Goal: Task Accomplishment & Management: Manage account settings

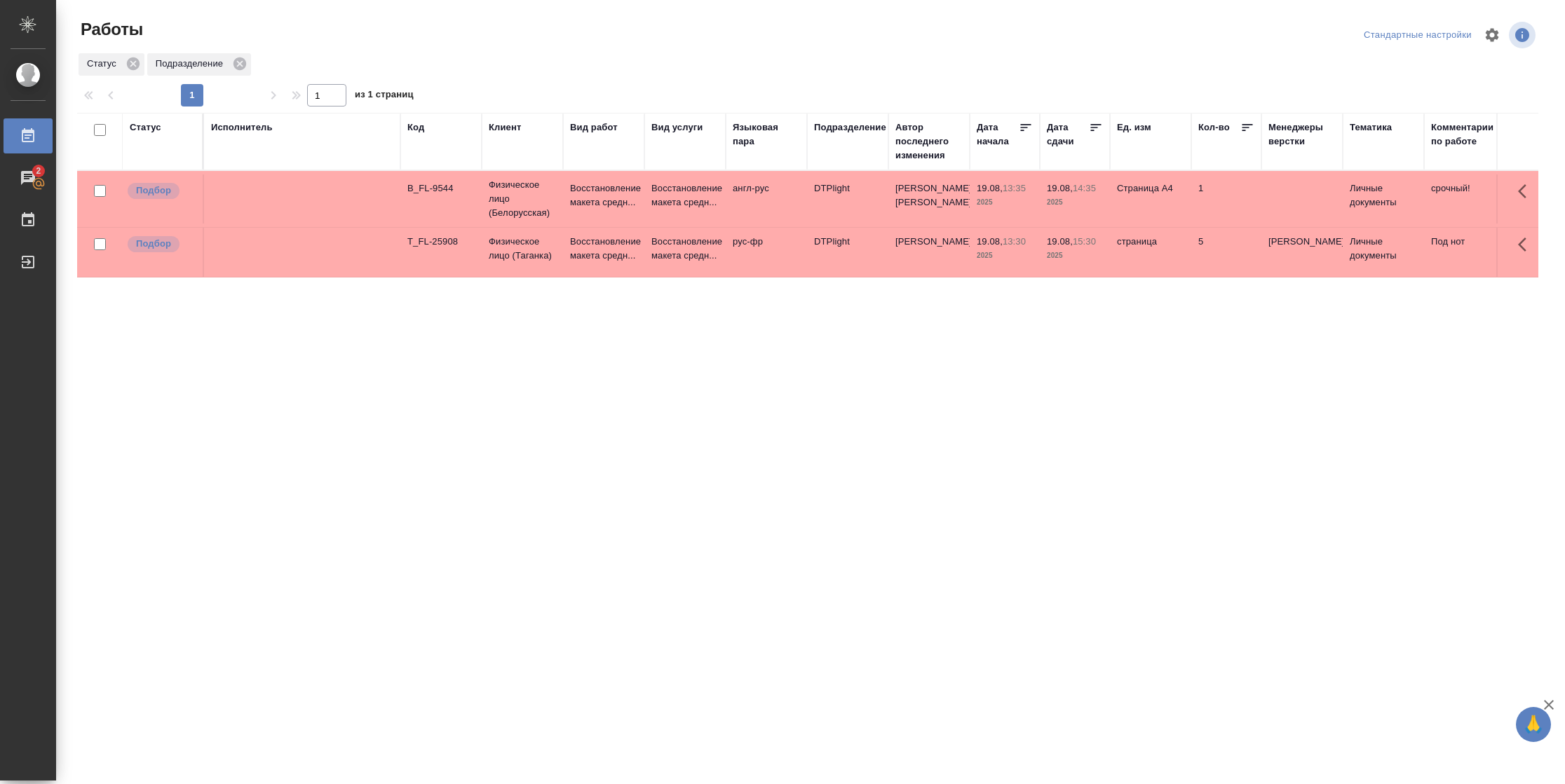
click at [1125, 182] on td "Страница А4" at bounding box center [1150, 199] width 81 height 49
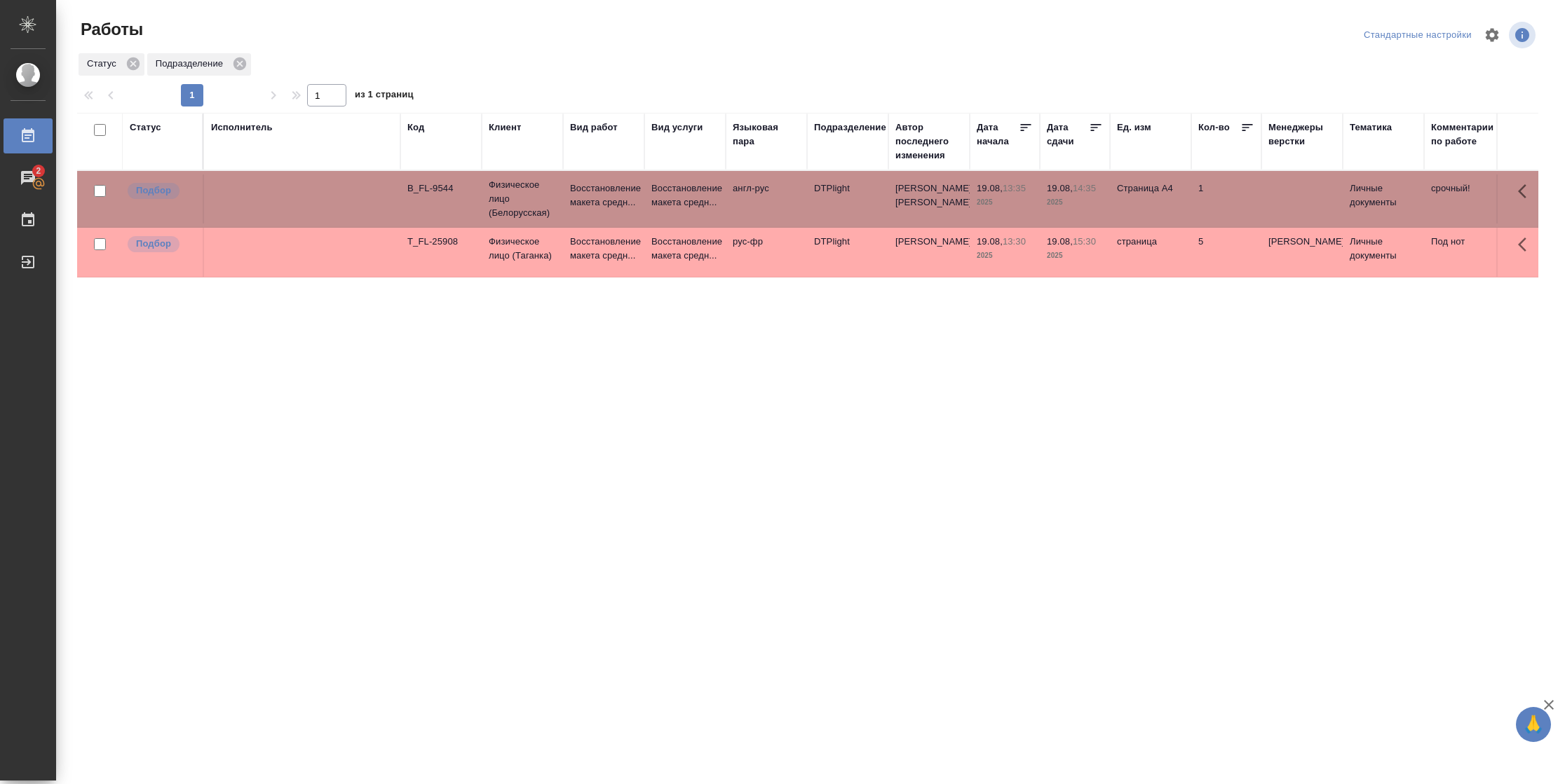
click at [1125, 182] on td "Страница А4" at bounding box center [1150, 199] width 81 height 49
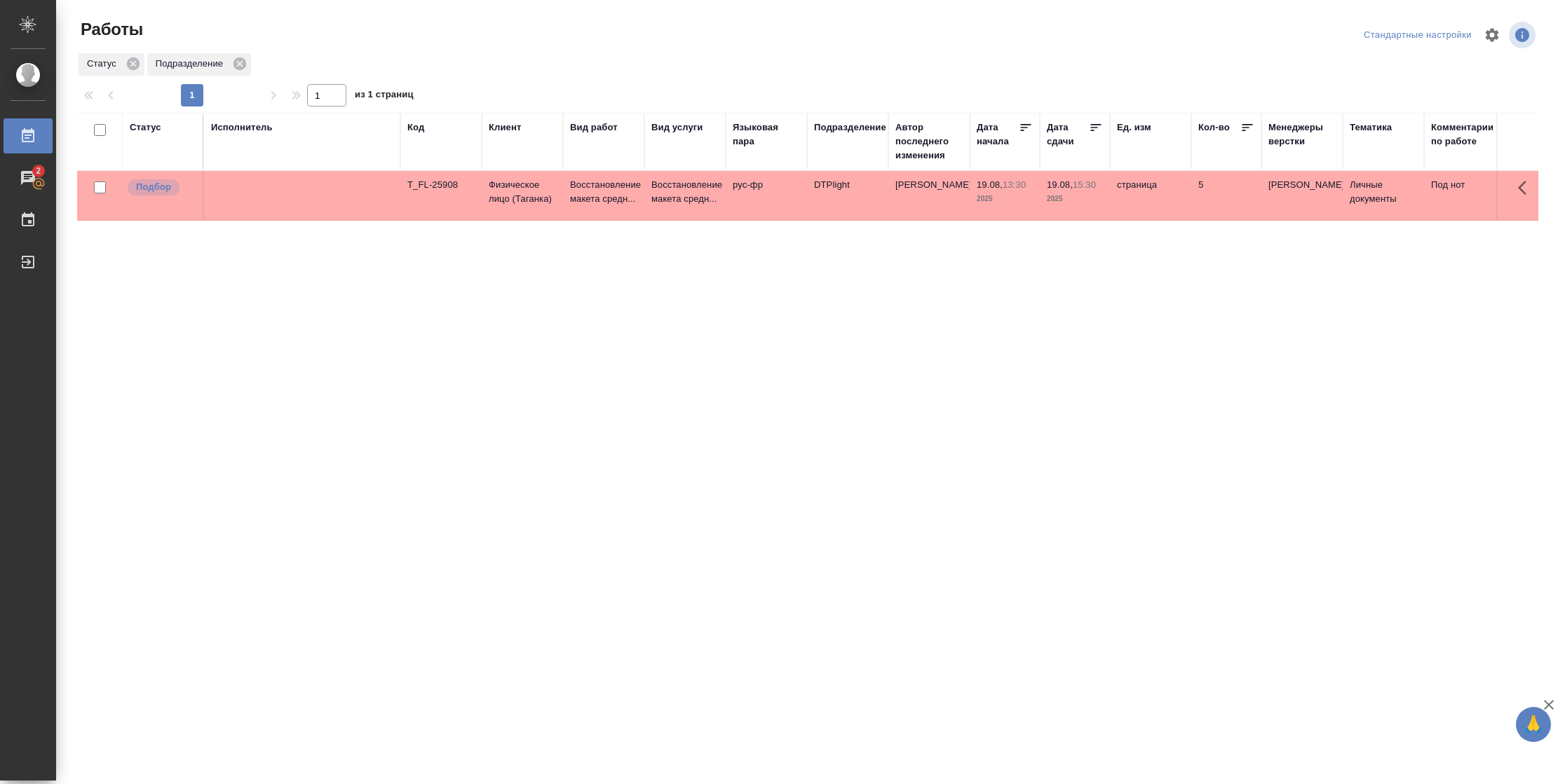
click at [1223, 199] on td "5" at bounding box center [1226, 195] width 70 height 49
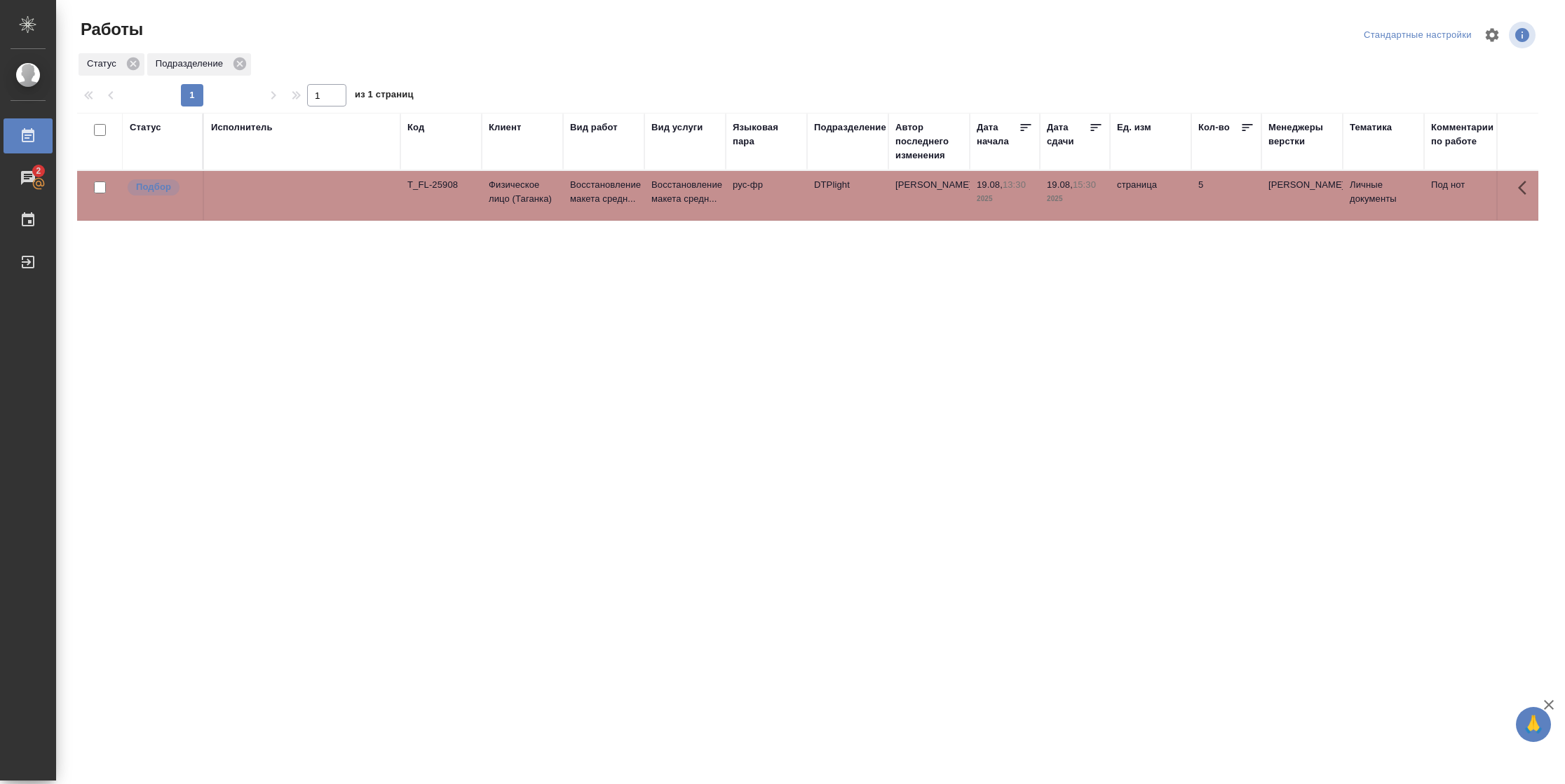
click at [1223, 199] on td "5" at bounding box center [1226, 195] width 70 height 49
click at [153, 130] on div "Статус" at bounding box center [146, 127] width 31 height 14
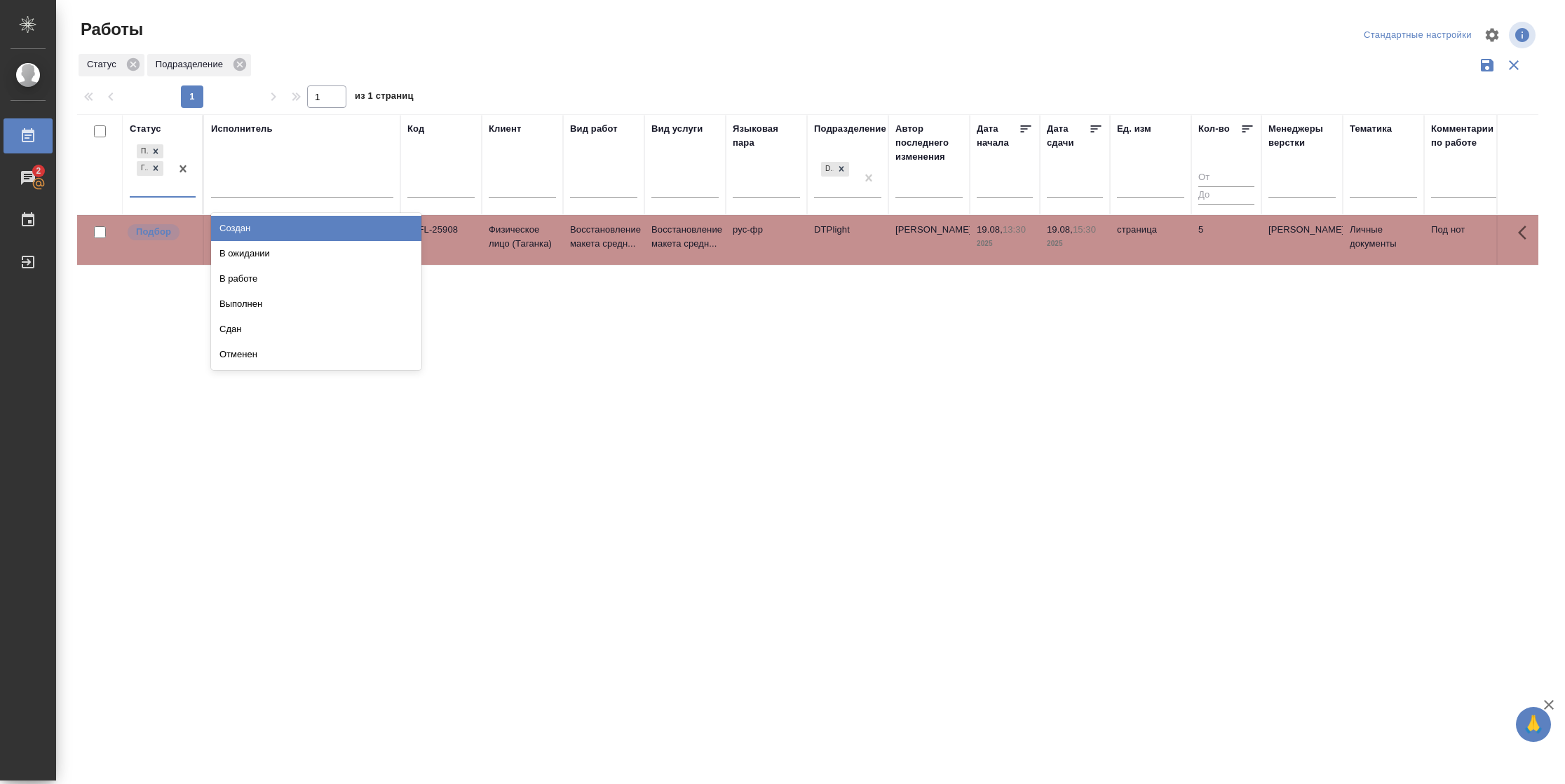
click at [162, 180] on div "Подбор Готов к работе" at bounding box center [150, 169] width 41 height 55
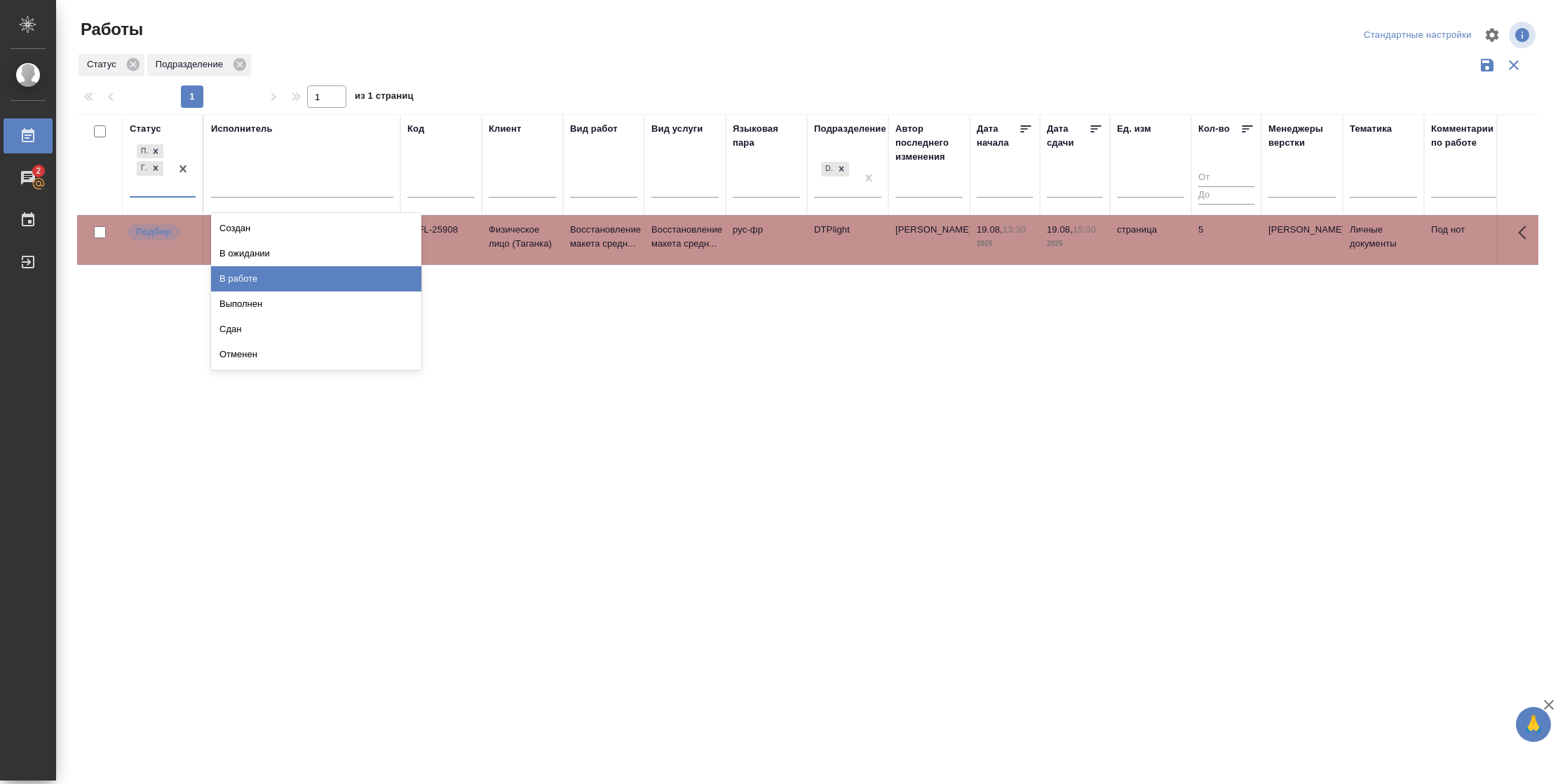
click at [277, 273] on div "В работе" at bounding box center [316, 279] width 210 height 25
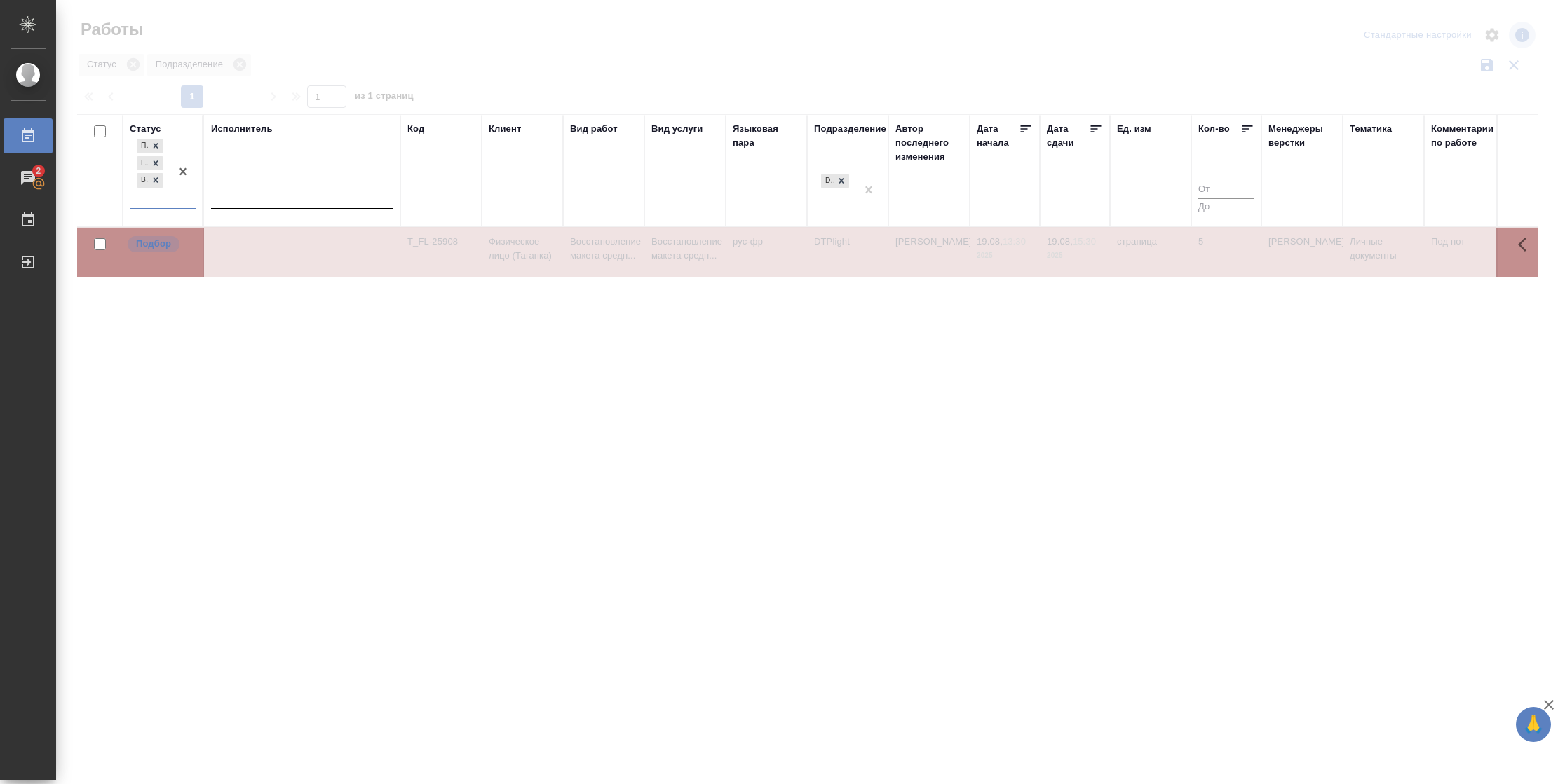
click at [304, 193] on div at bounding box center [302, 195] width 183 height 20
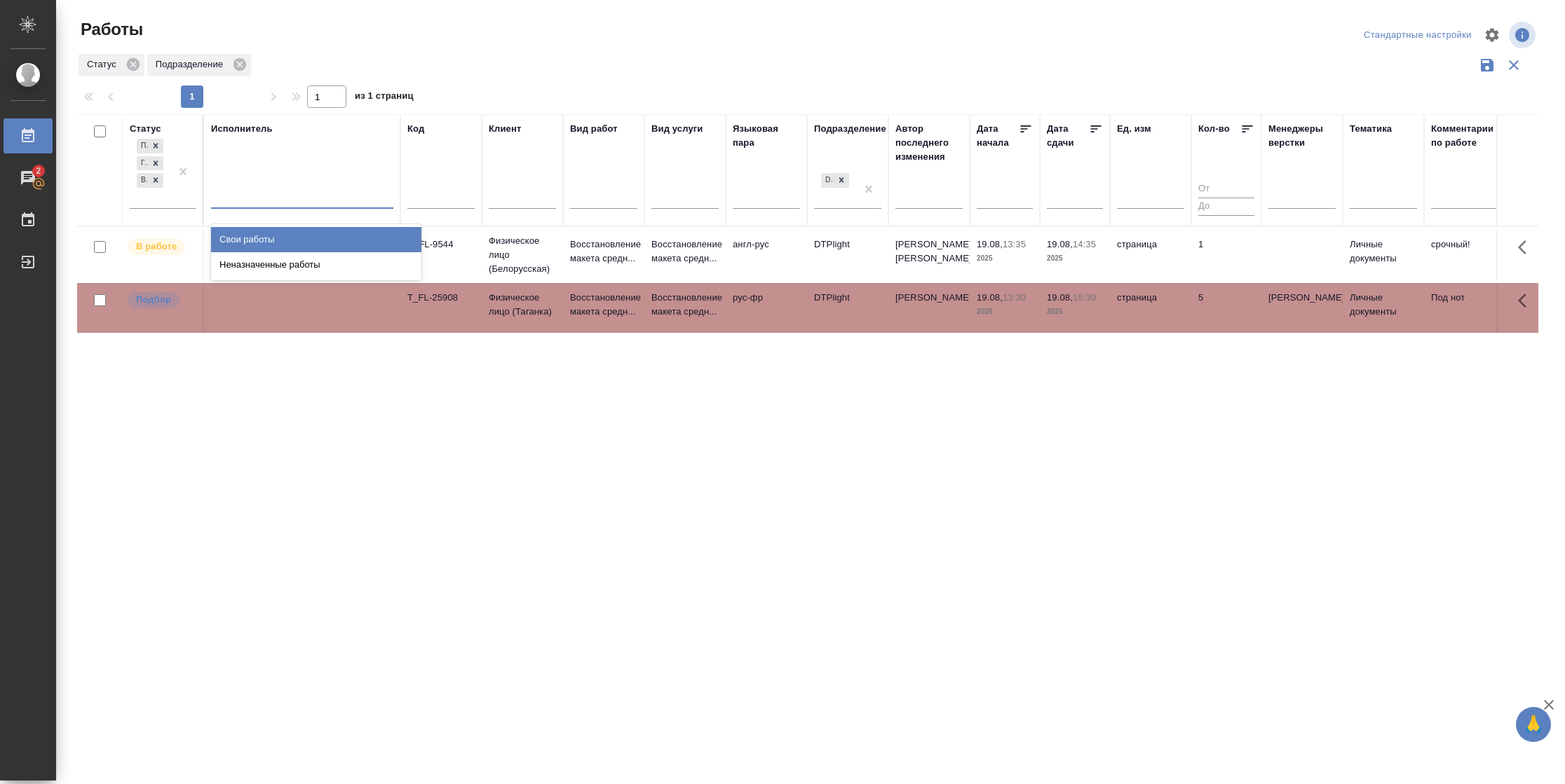
click at [296, 233] on div "Свои работы" at bounding box center [316, 240] width 210 height 25
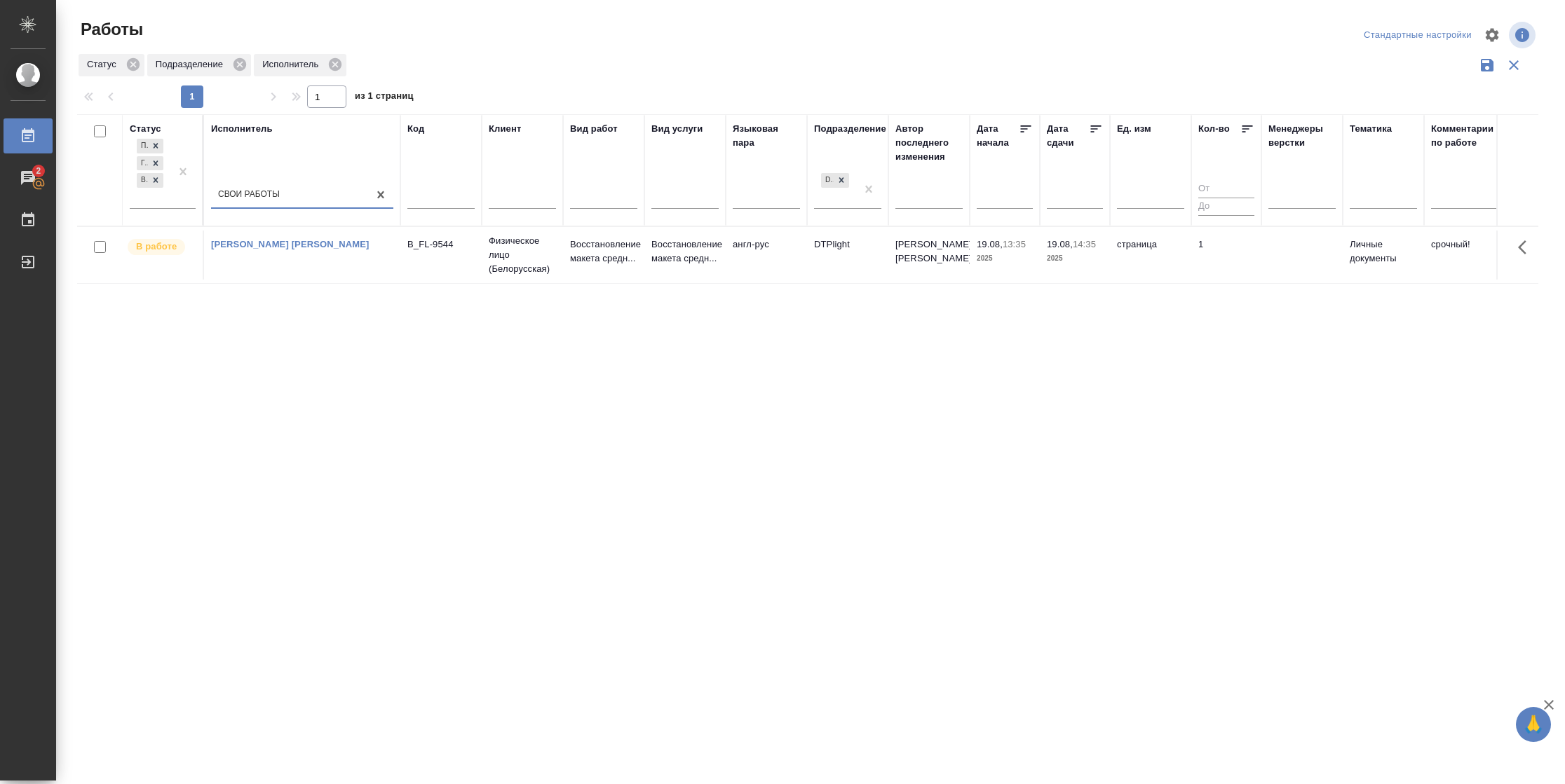
click at [1183, 261] on td "страница" at bounding box center [1150, 255] width 81 height 49
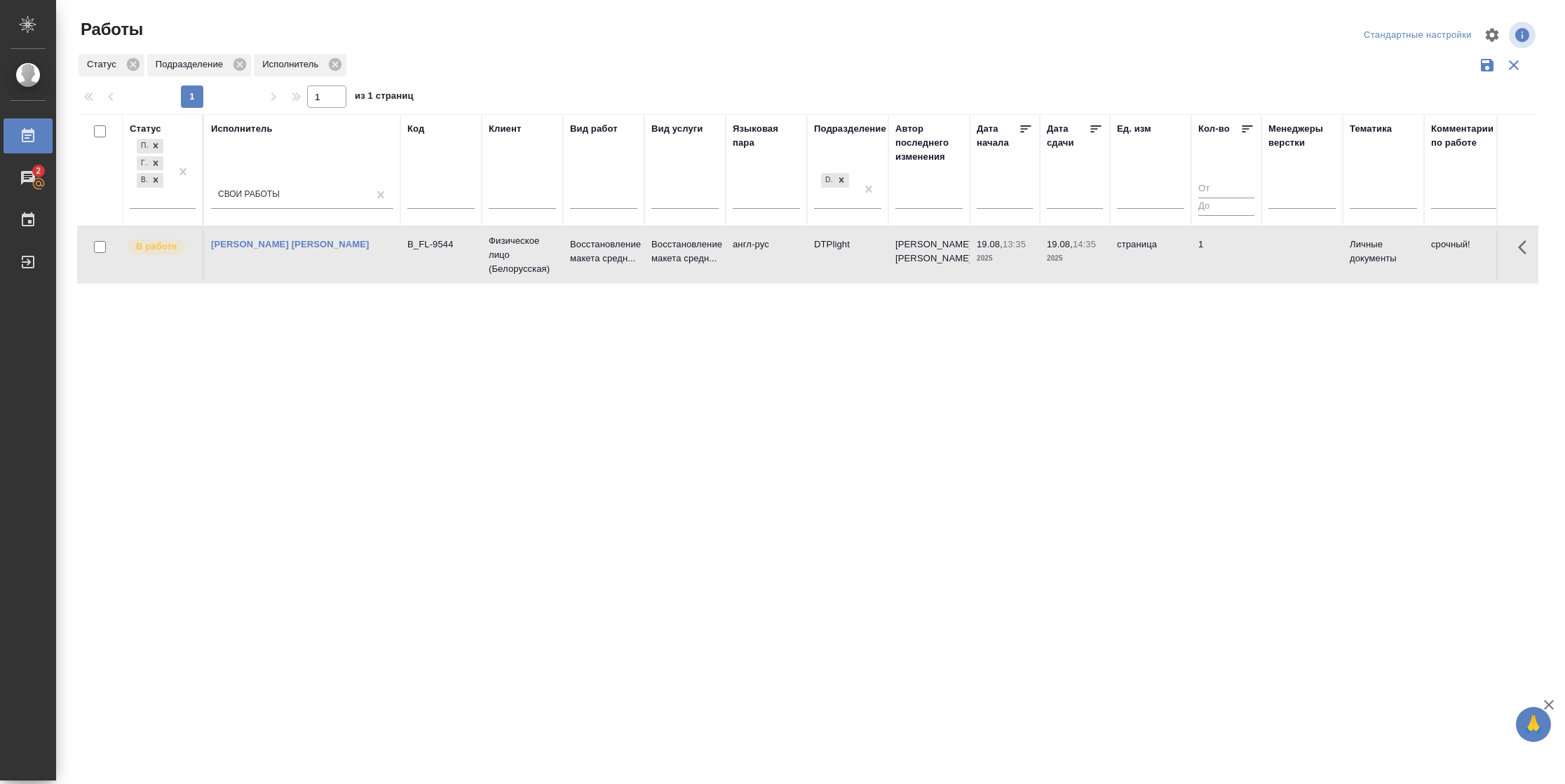
click at [1183, 261] on td "страница" at bounding box center [1150, 255] width 81 height 49
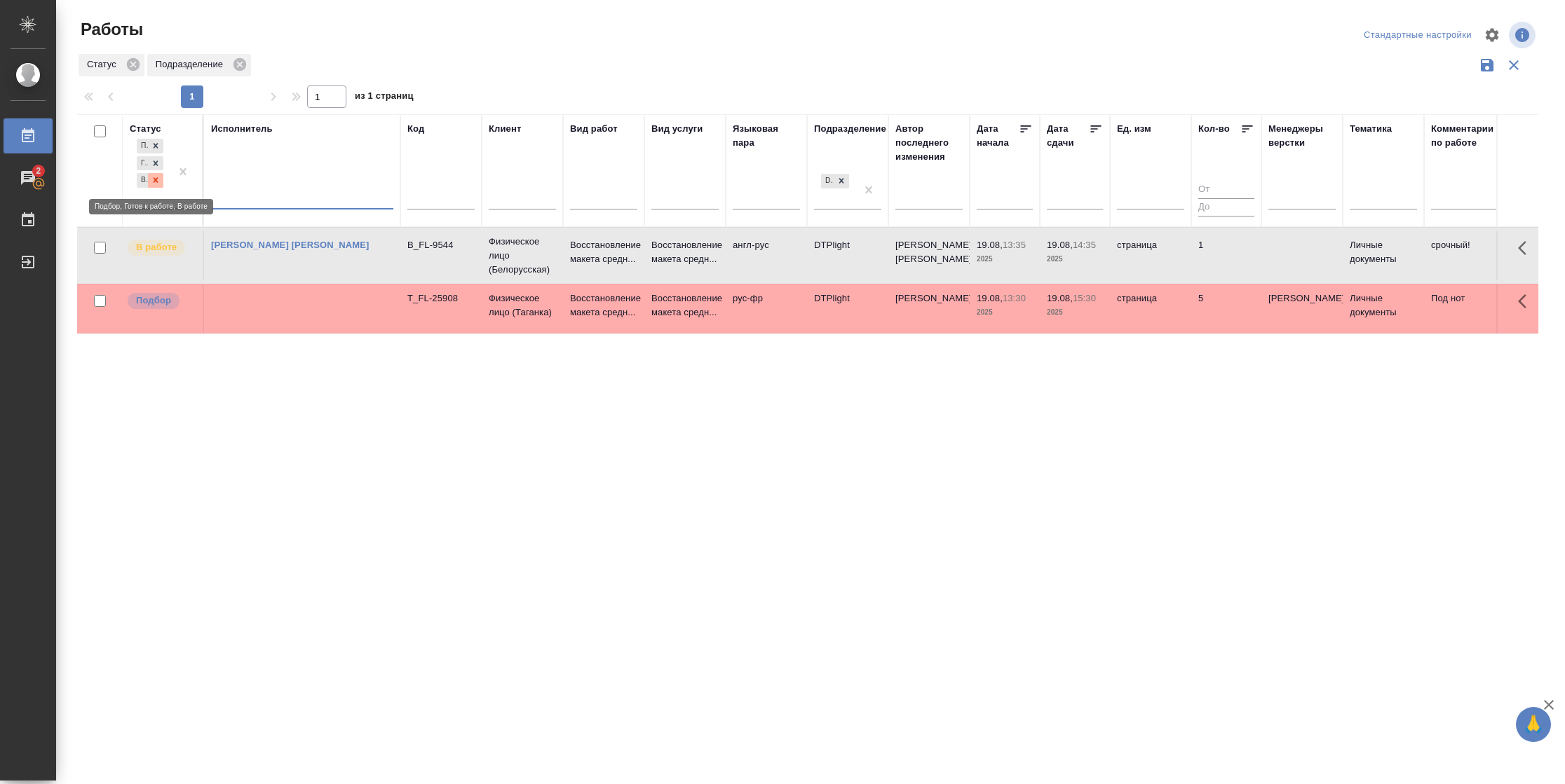
click at [158, 177] on icon at bounding box center [156, 180] width 9 height 9
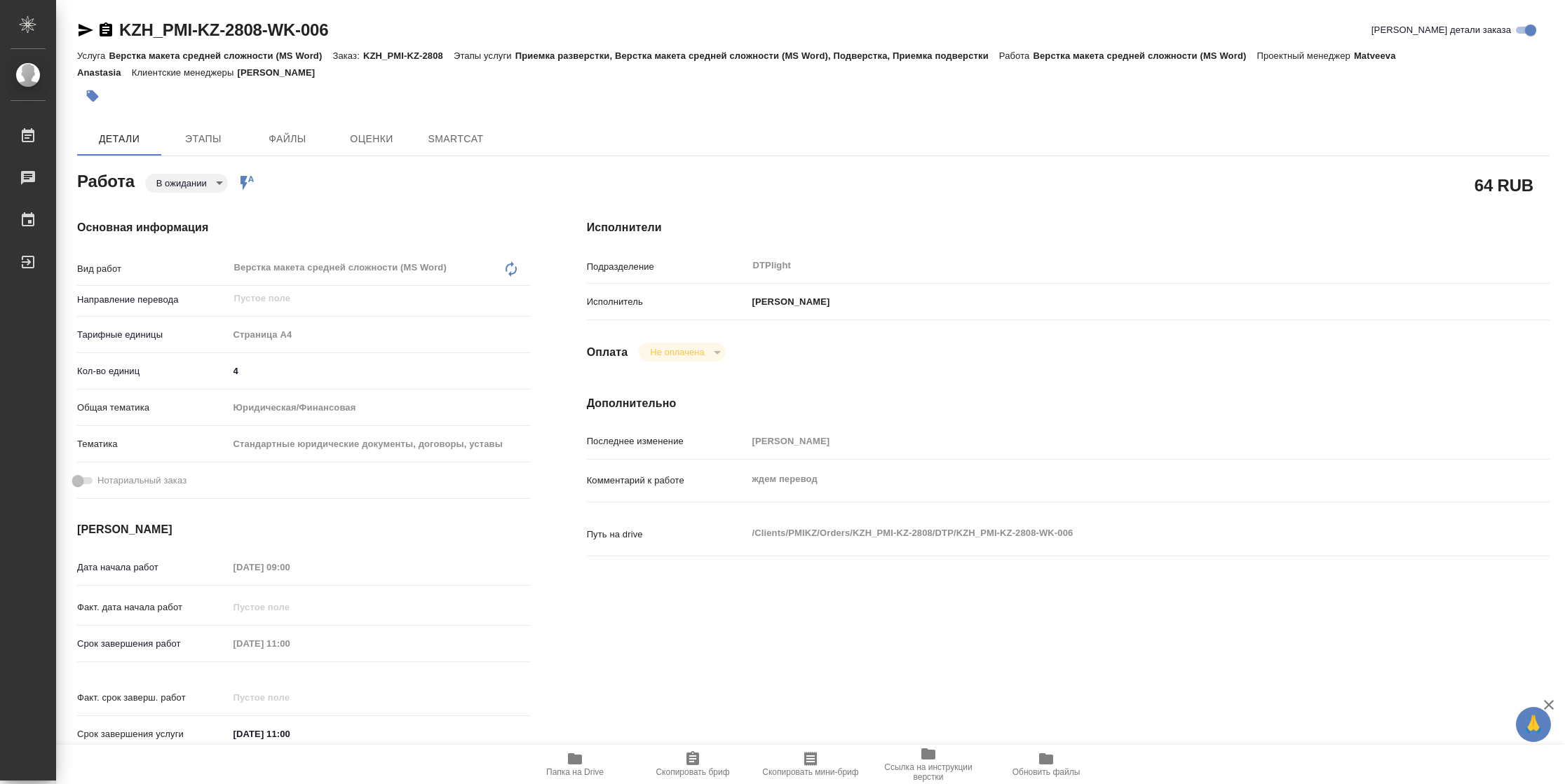
type textarea "x"
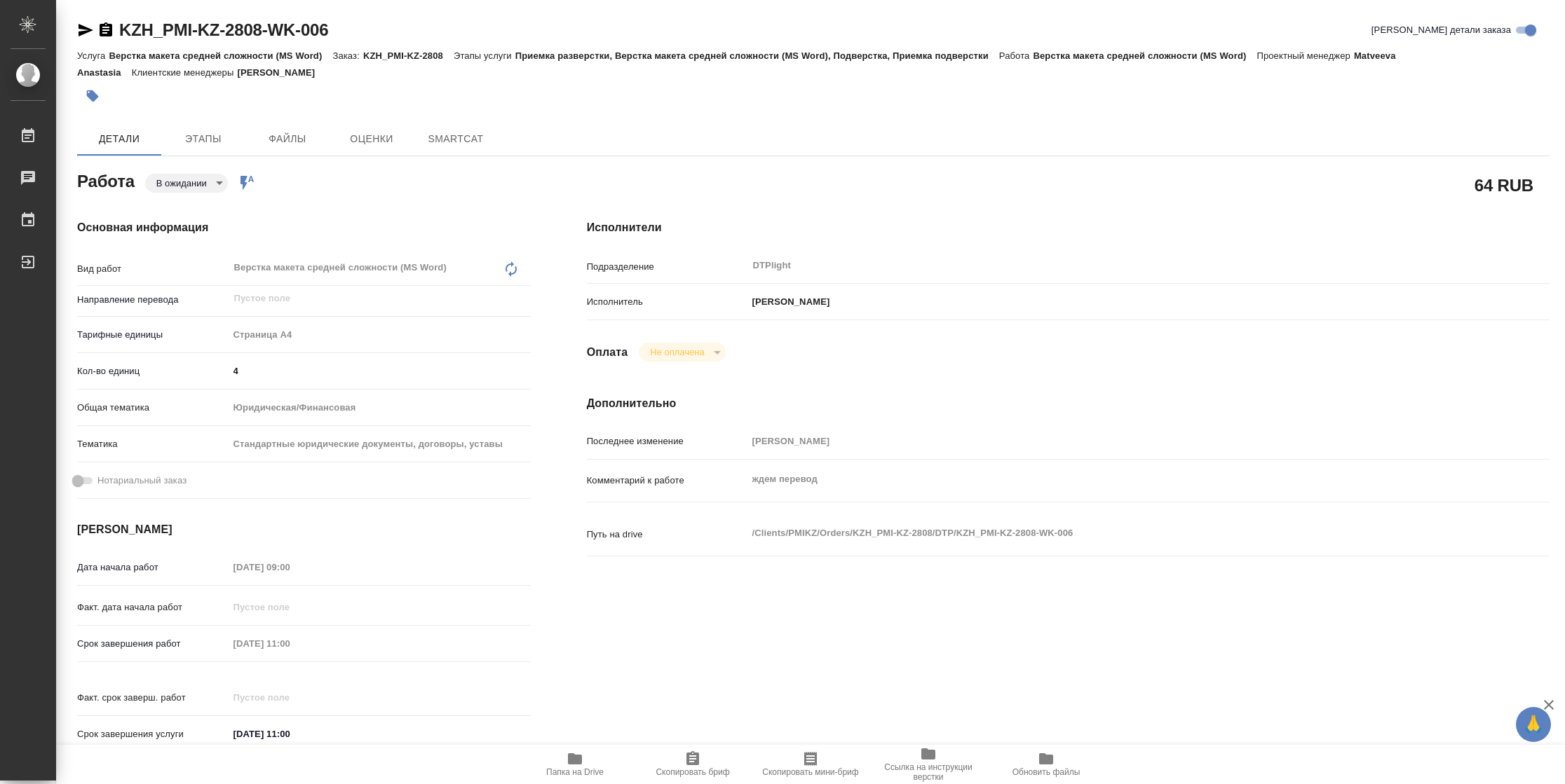
type textarea "x"
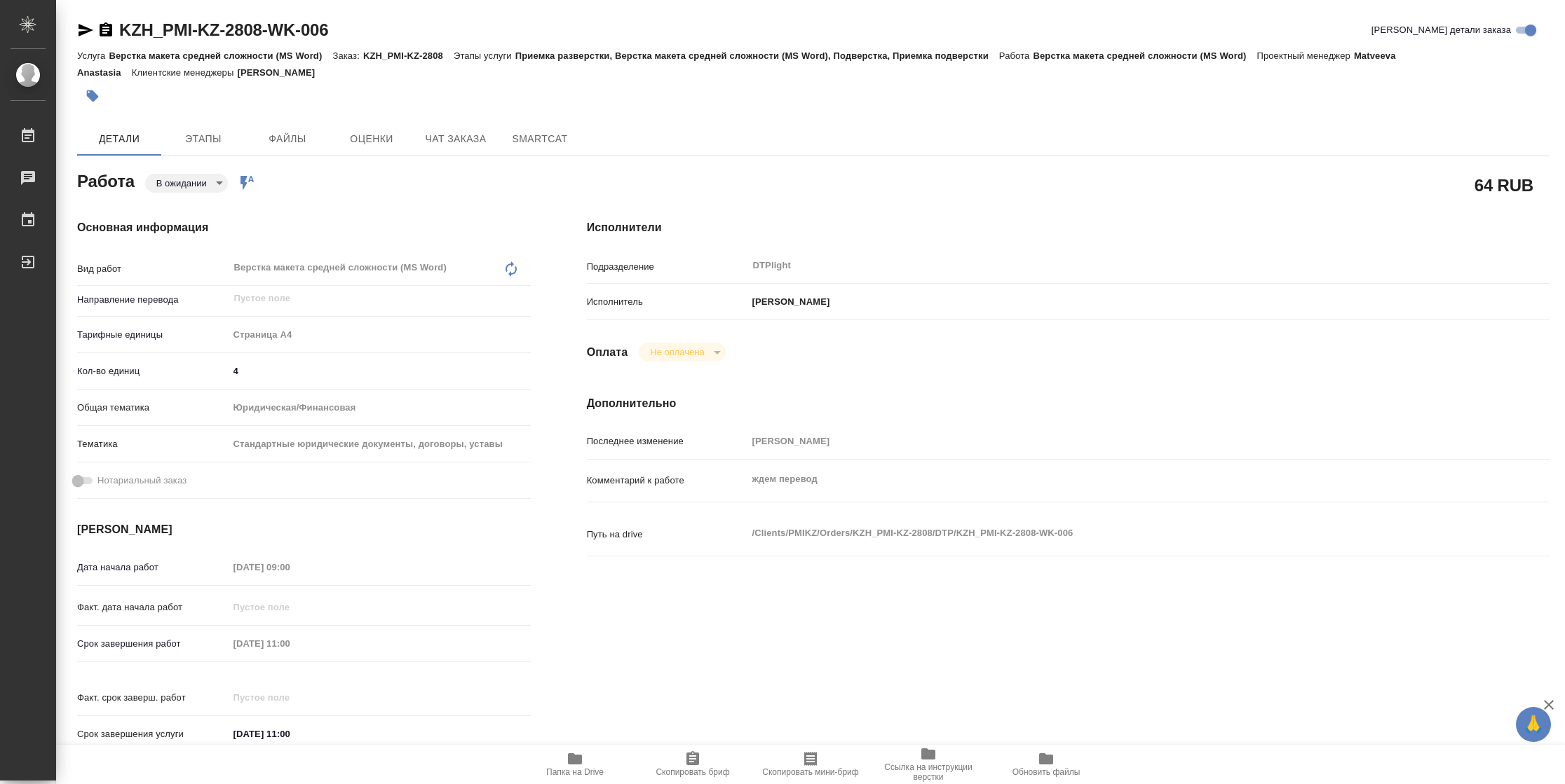
type textarea "x"
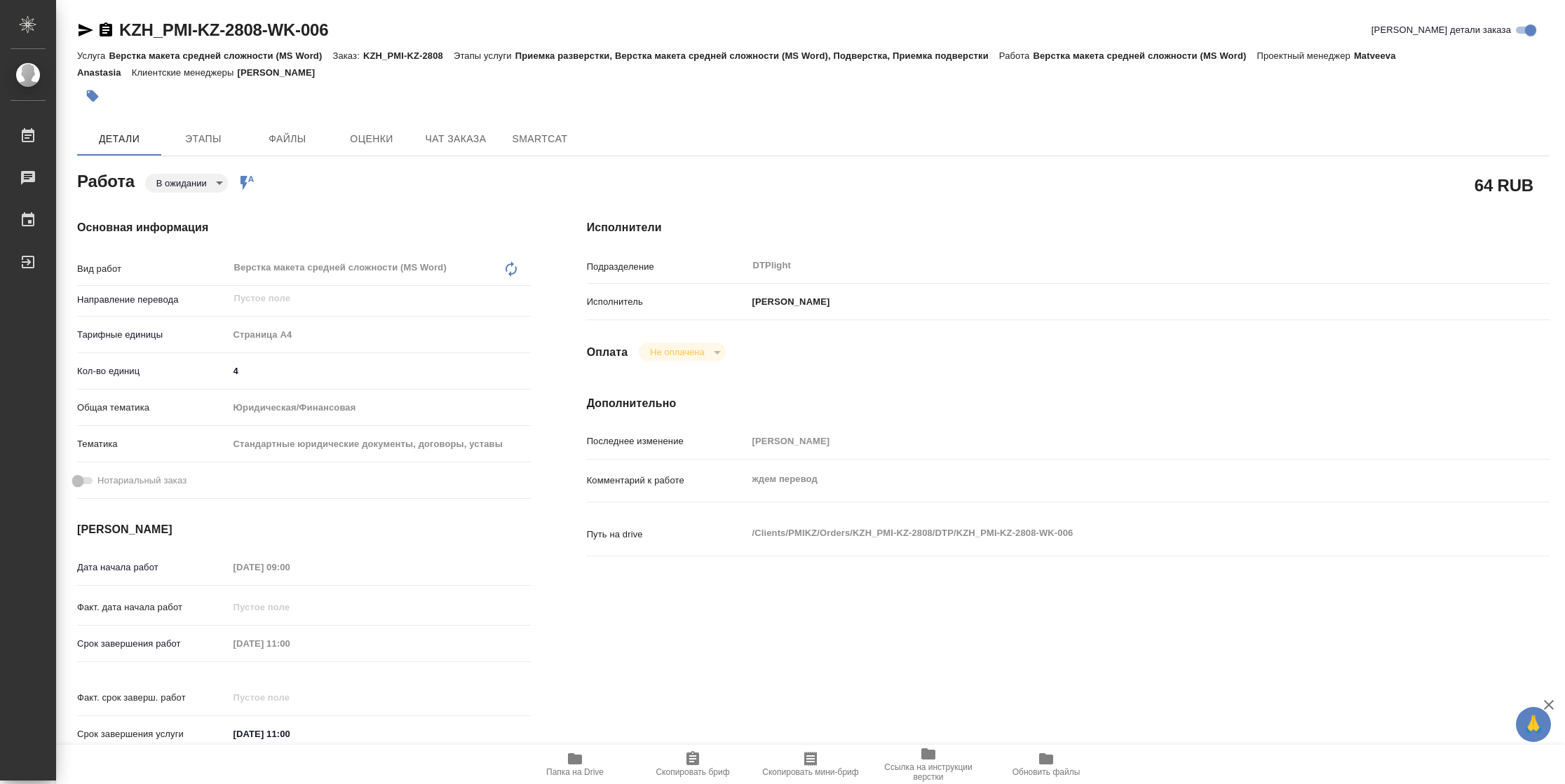
type textarea "x"
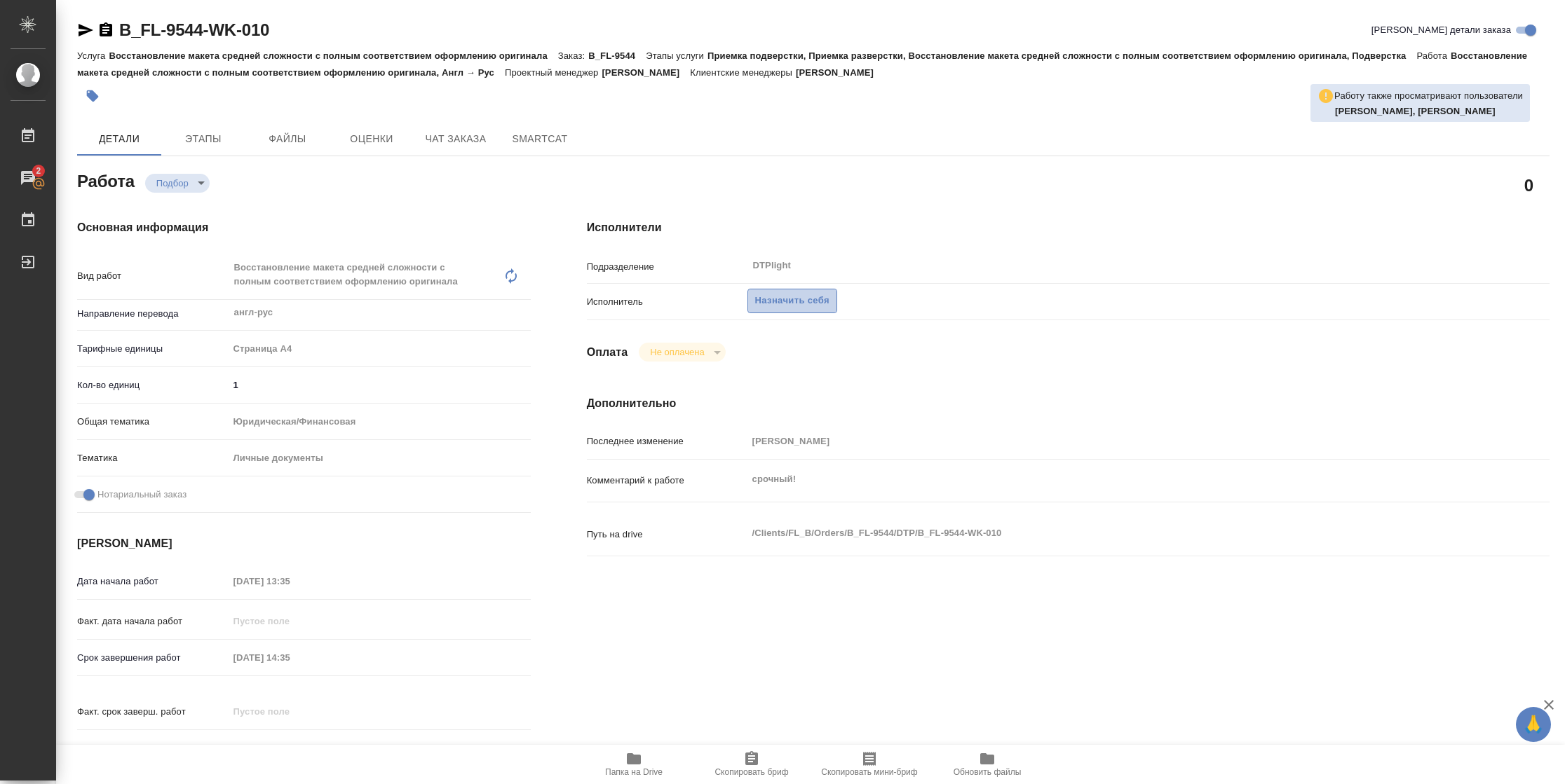
click at [773, 296] on span "Назначить себя" at bounding box center [792, 301] width 74 height 16
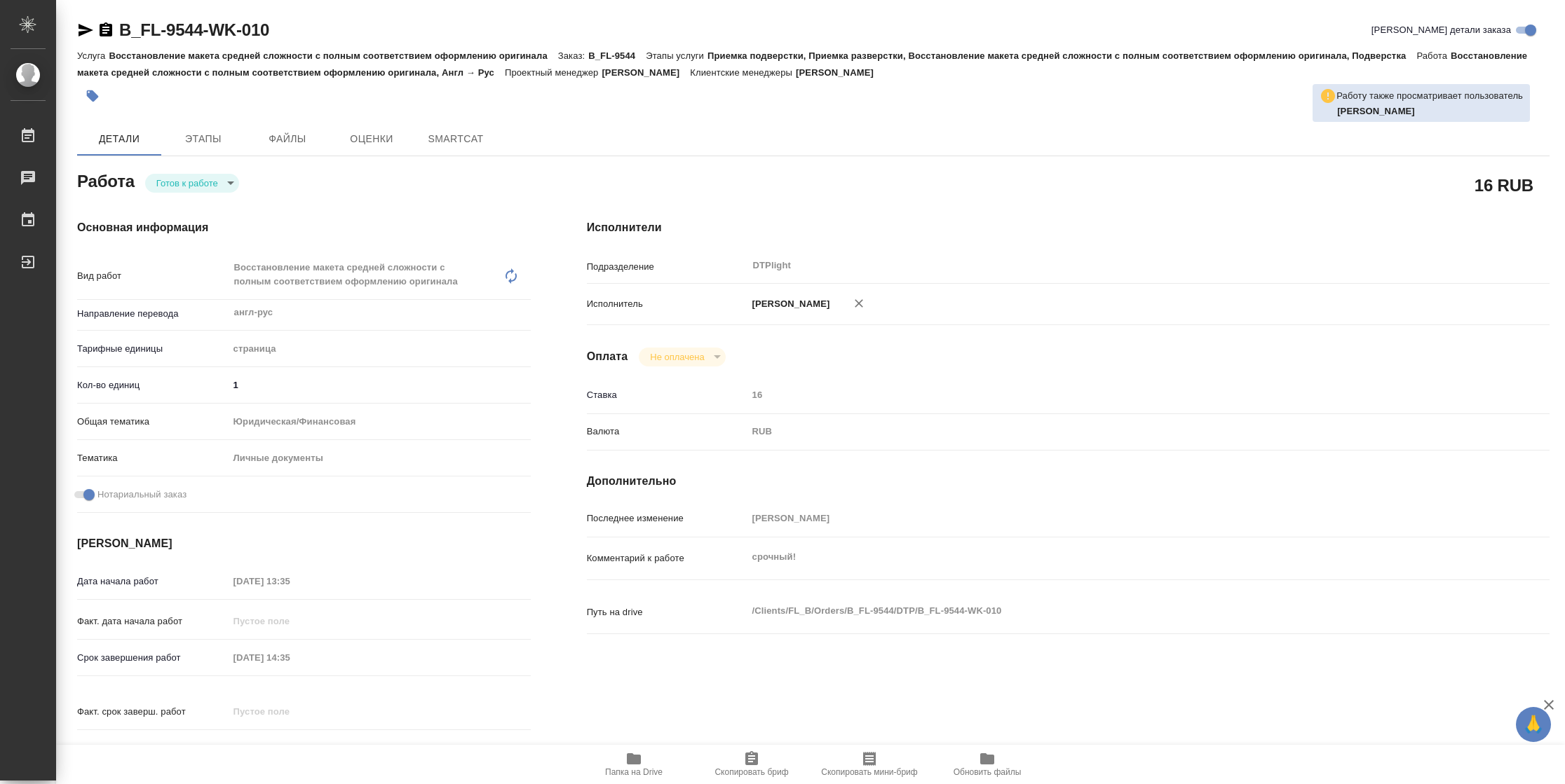
type textarea "x"
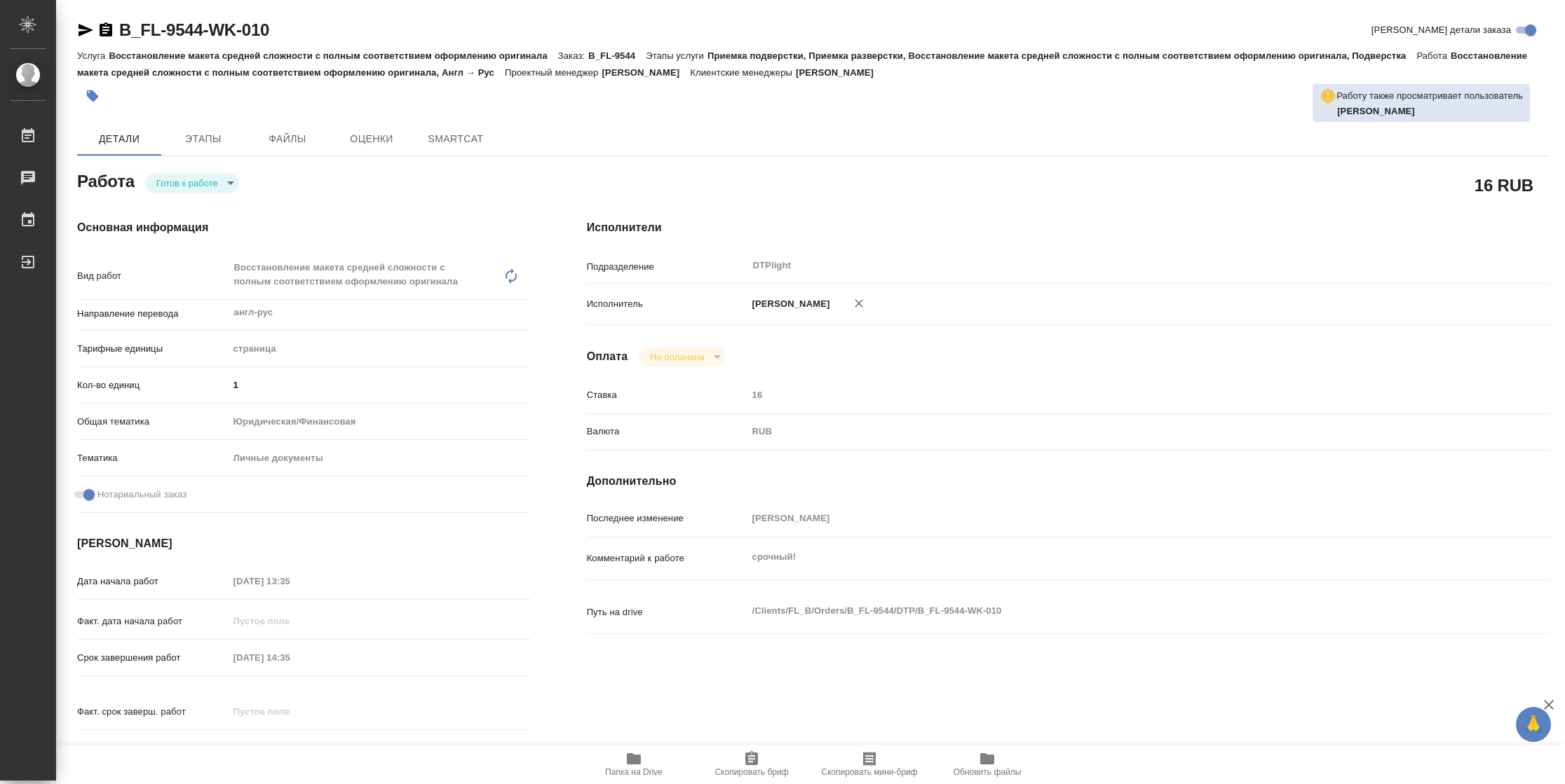
type textarea "x"
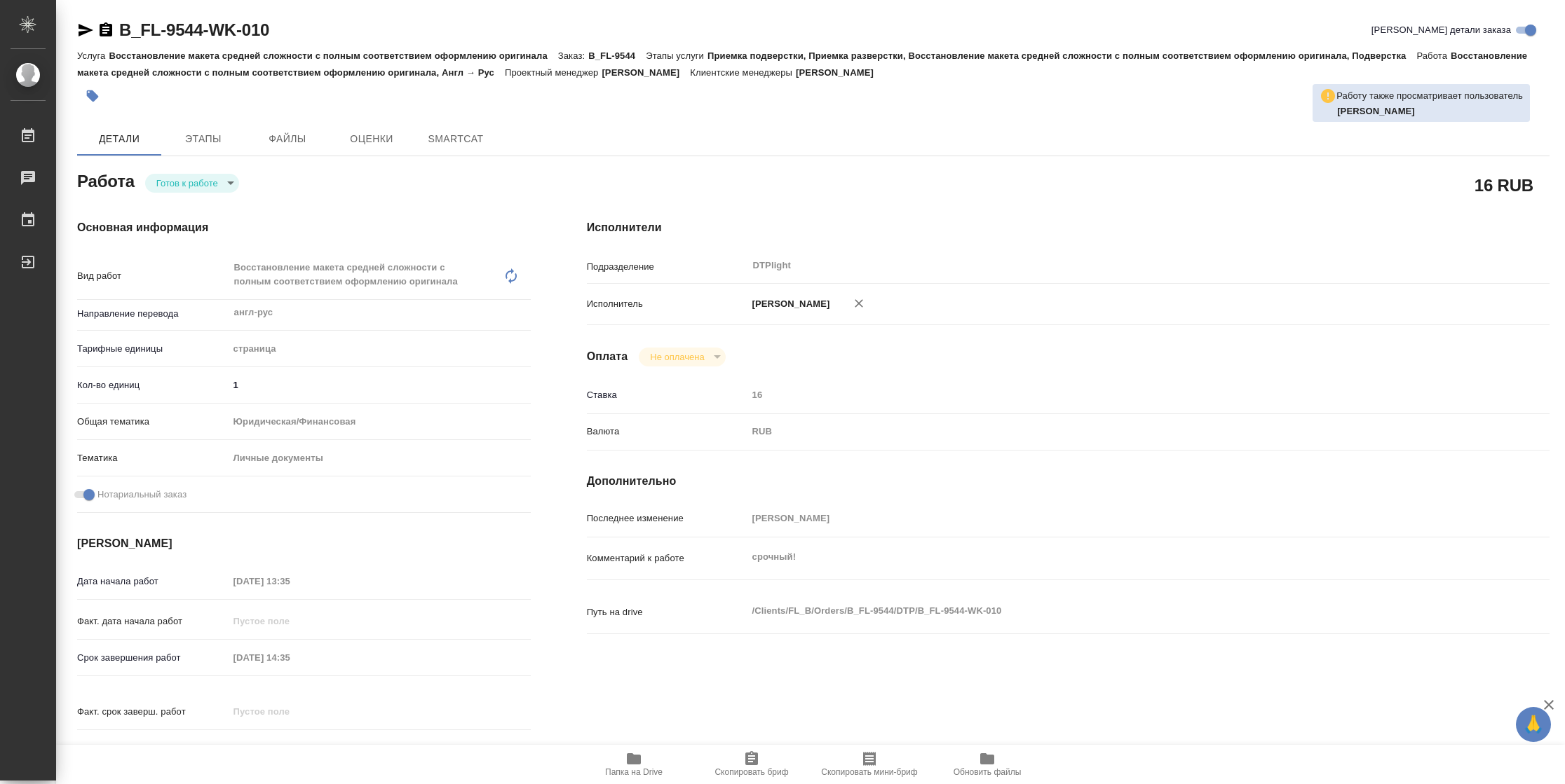
type textarea "x"
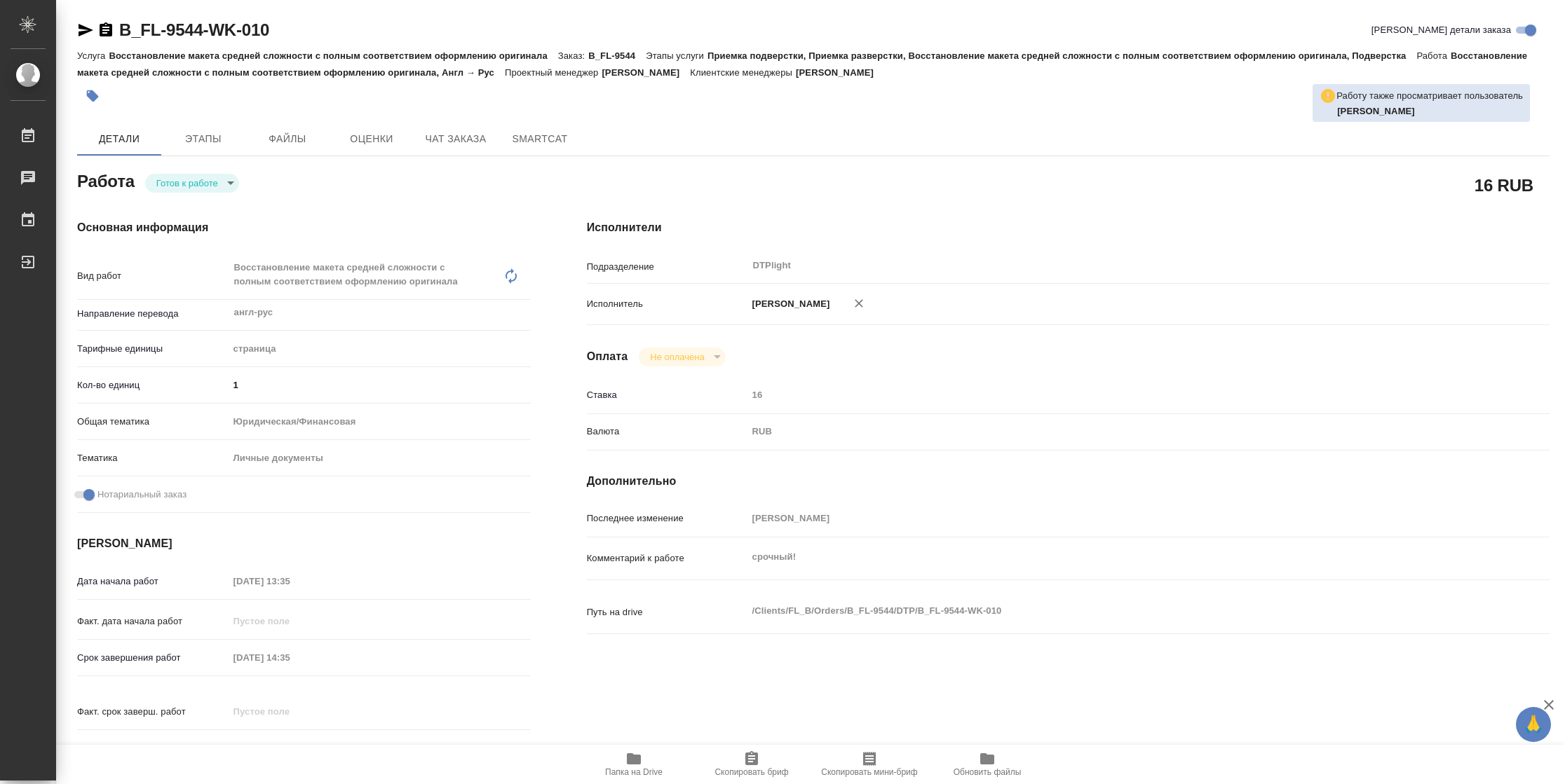
click at [195, 185] on body "🙏 .cls-1 fill:#fff; AWATERA Vasilyeva Natalia Работы Чаты График Выйти B_FL-954…" at bounding box center [782, 392] width 1565 height 784
click at [195, 185] on button "В работе" at bounding box center [179, 183] width 46 height 16
type textarea "x"
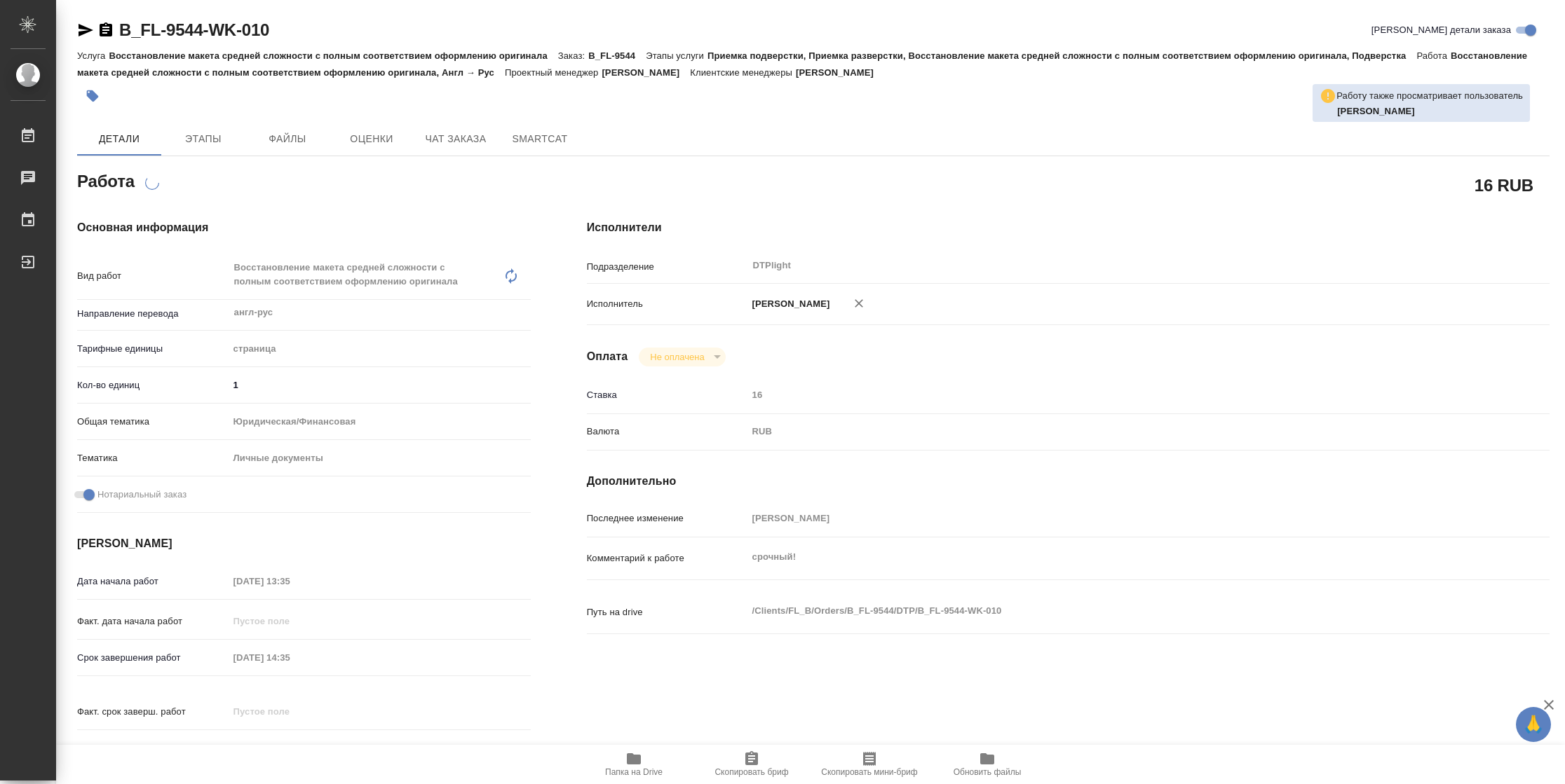
type textarea "x"
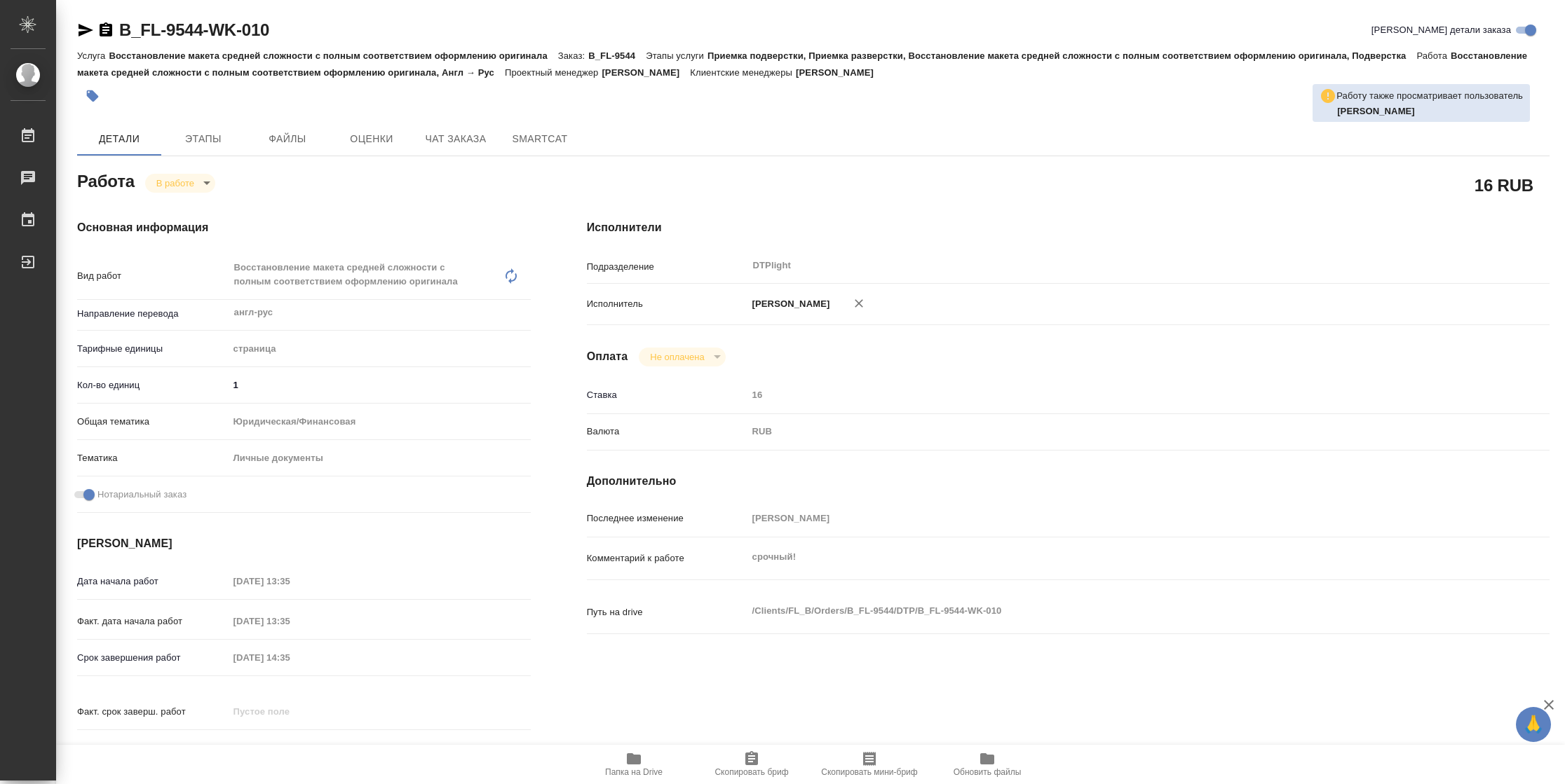
type textarea "x"
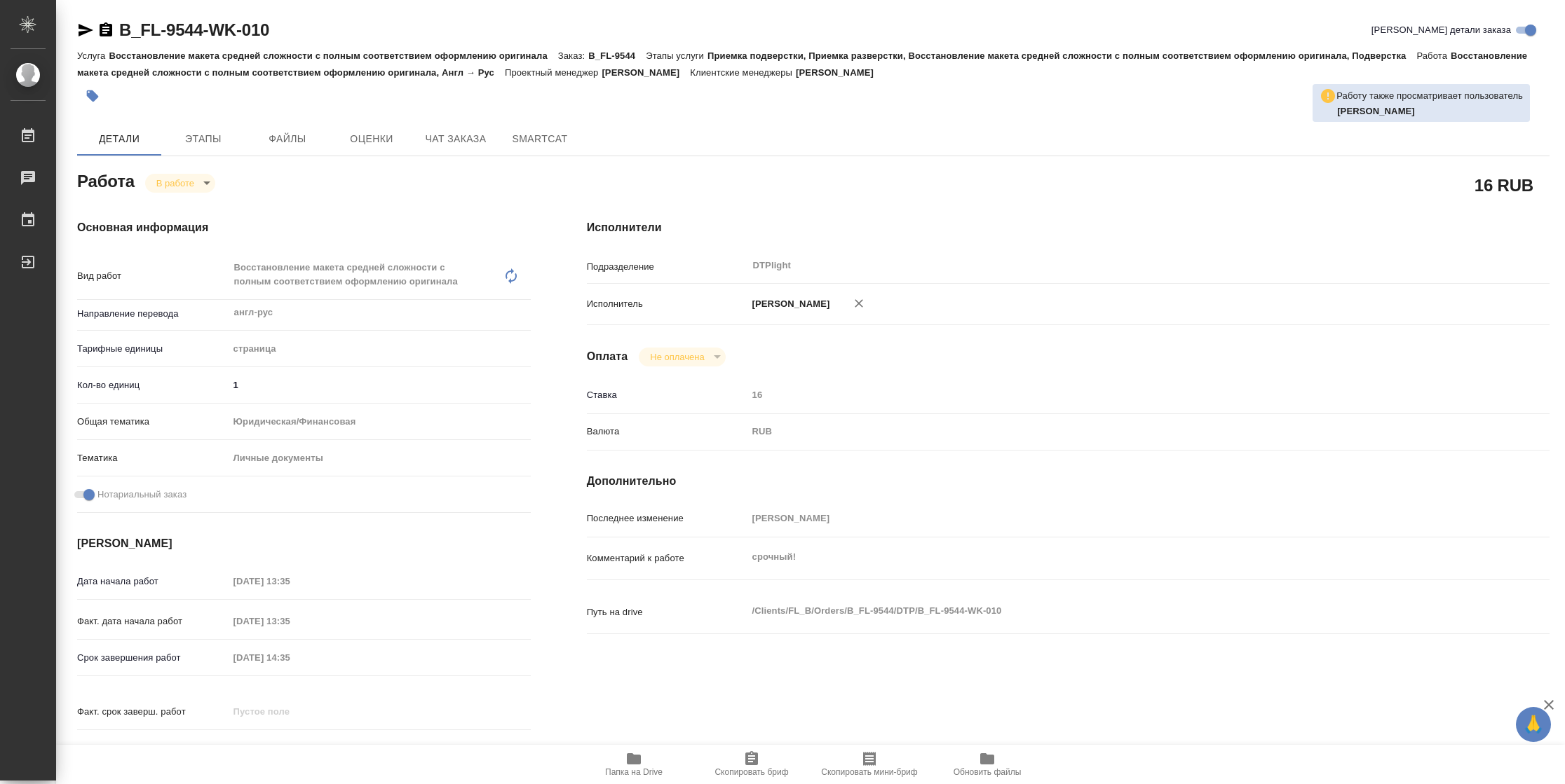
type textarea "x"
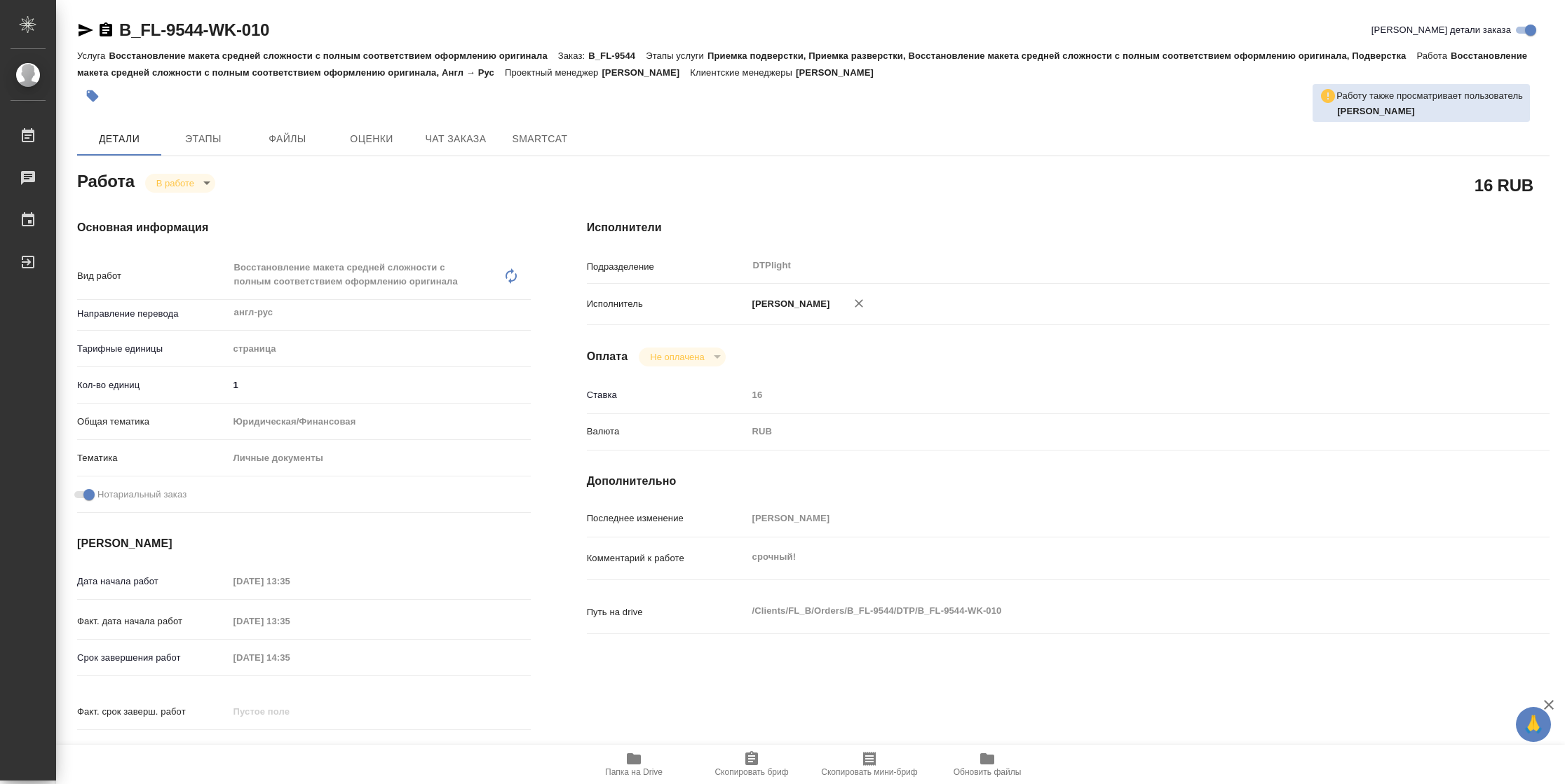
type textarea "x"
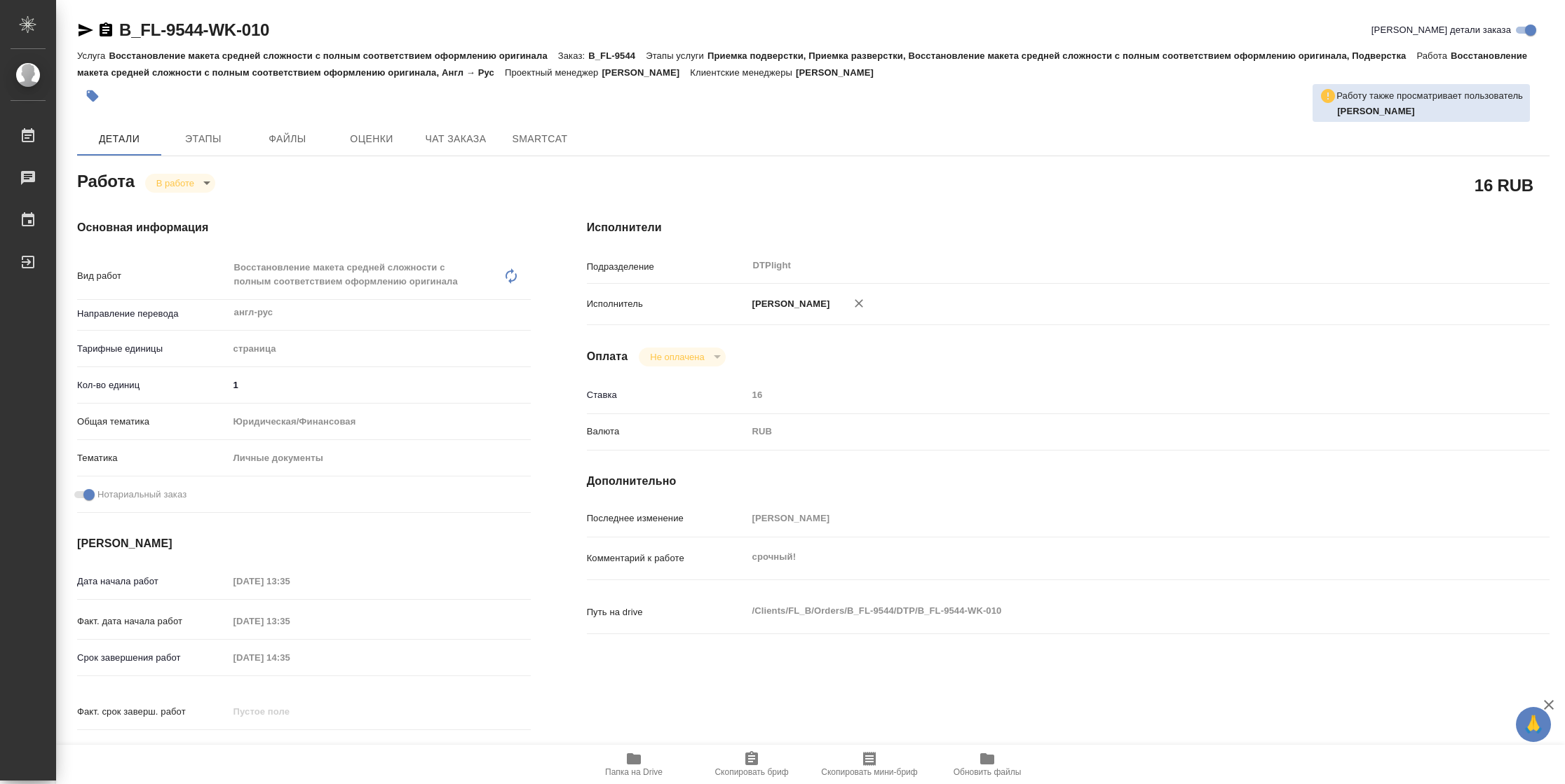
type textarea "x"
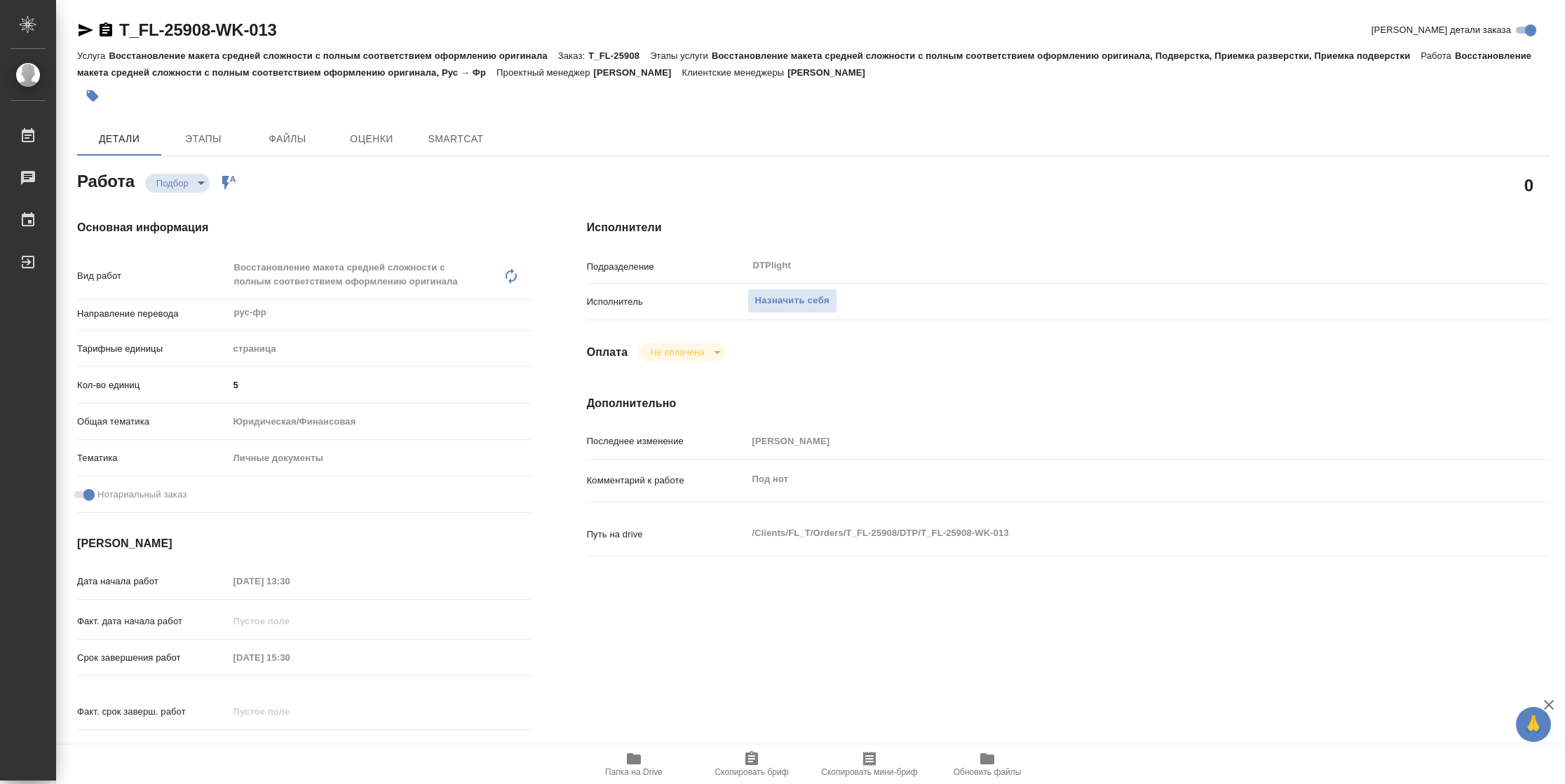
type textarea "x"
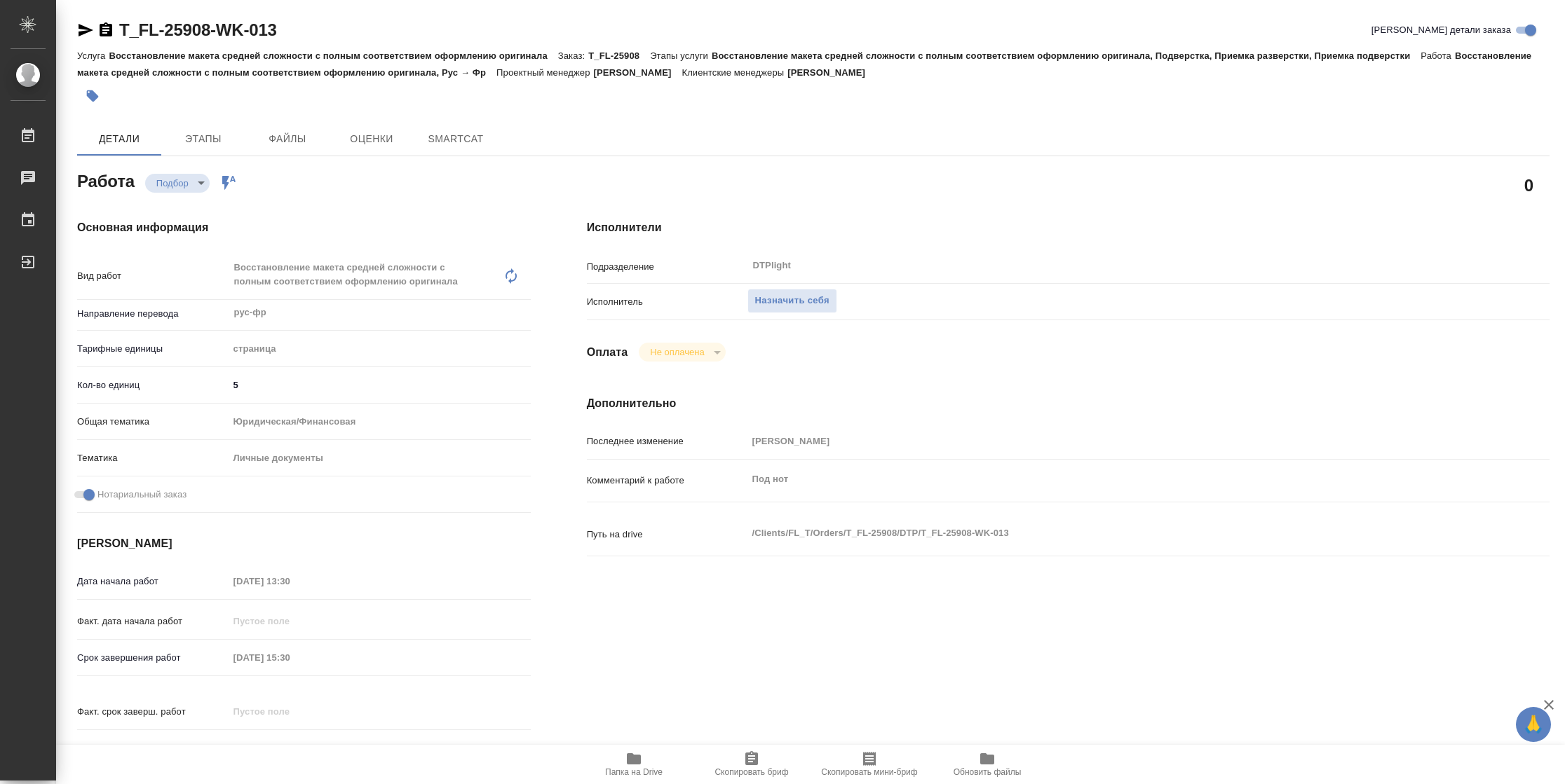
type textarea "x"
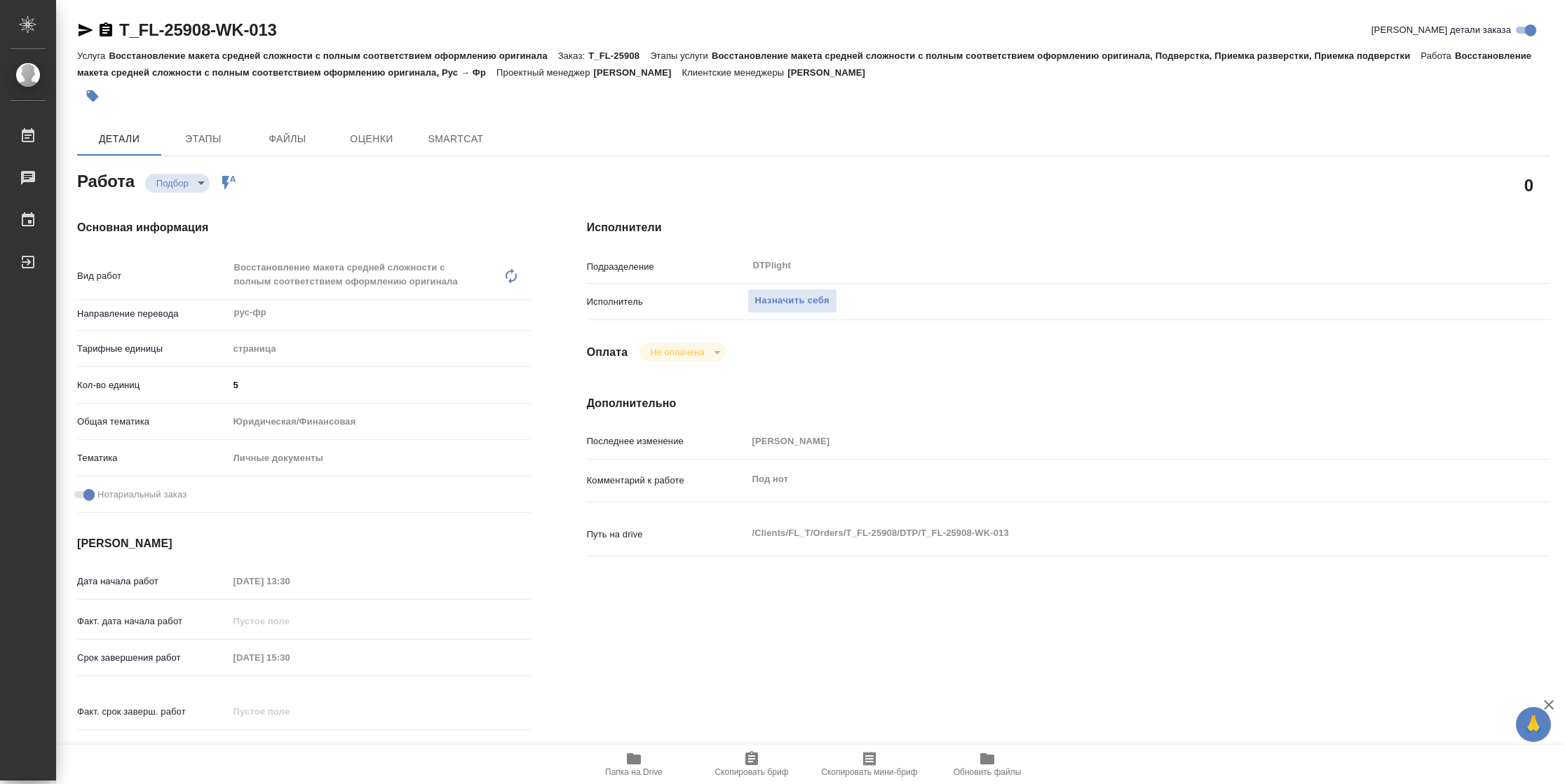
type textarea "x"
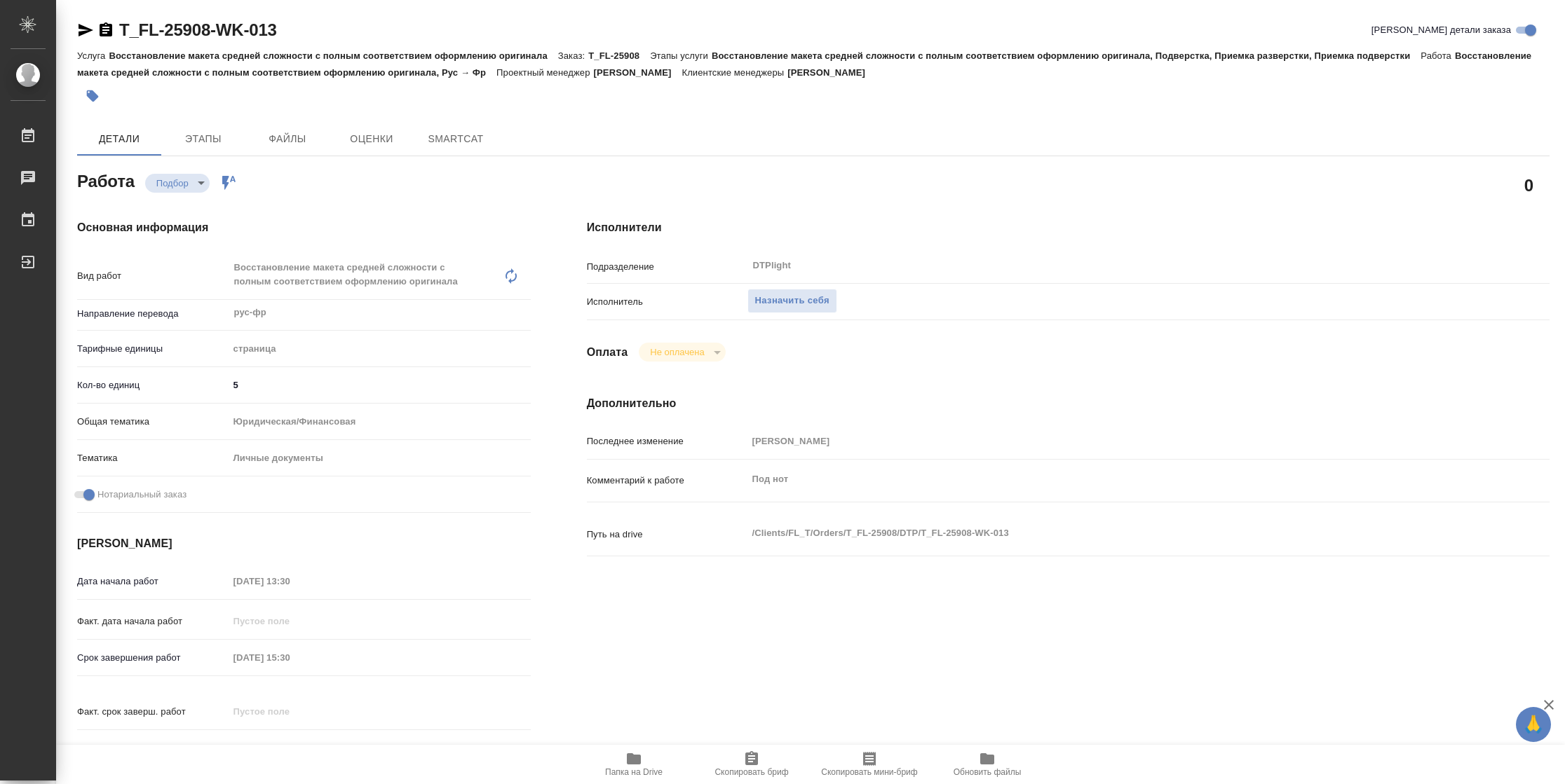
type textarea "x"
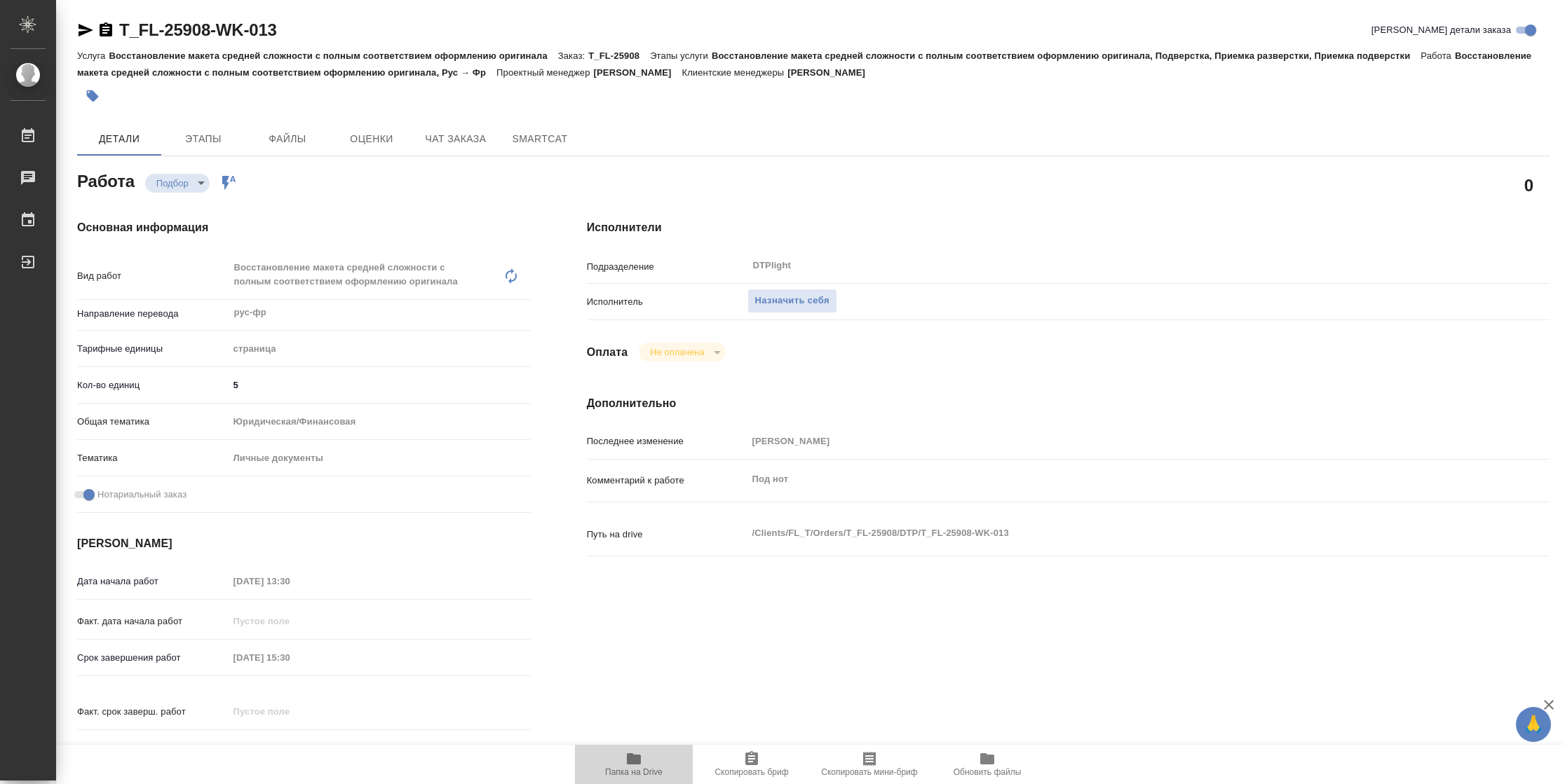
click at [626, 764] on icon "button" at bounding box center [633, 758] width 17 height 17
type input "recruiting"
type textarea "Восстановление макета средней сложности с полным соответствием оформлению ориги…"
type textarea "x"
type input "рус-фр"
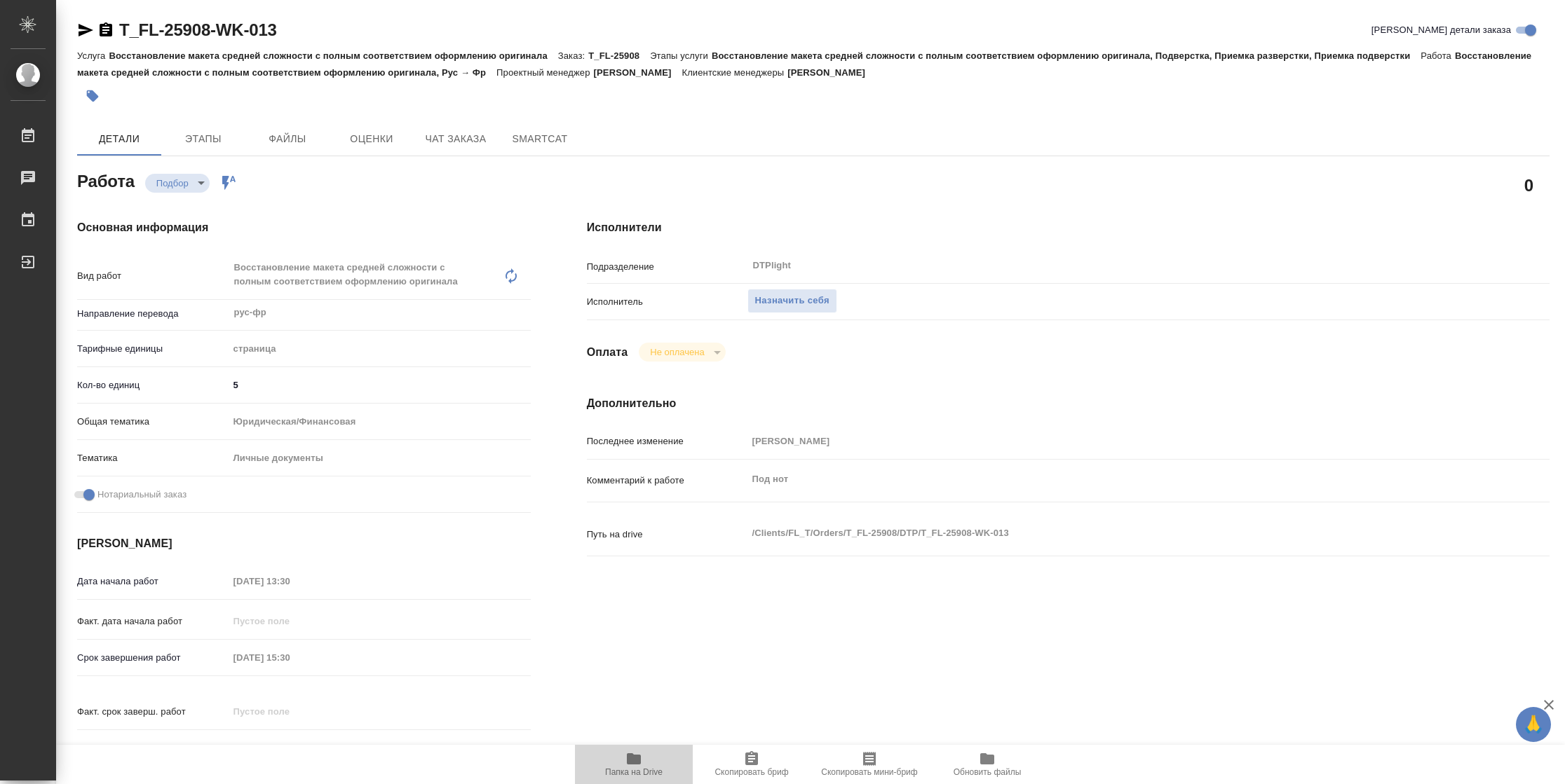
type input "5a8b1489cc6b4906c91bfdb2"
type input "5"
type input "yr-fn"
type input "5a8b8b956a9677013d343cfe"
checkbox input "true"
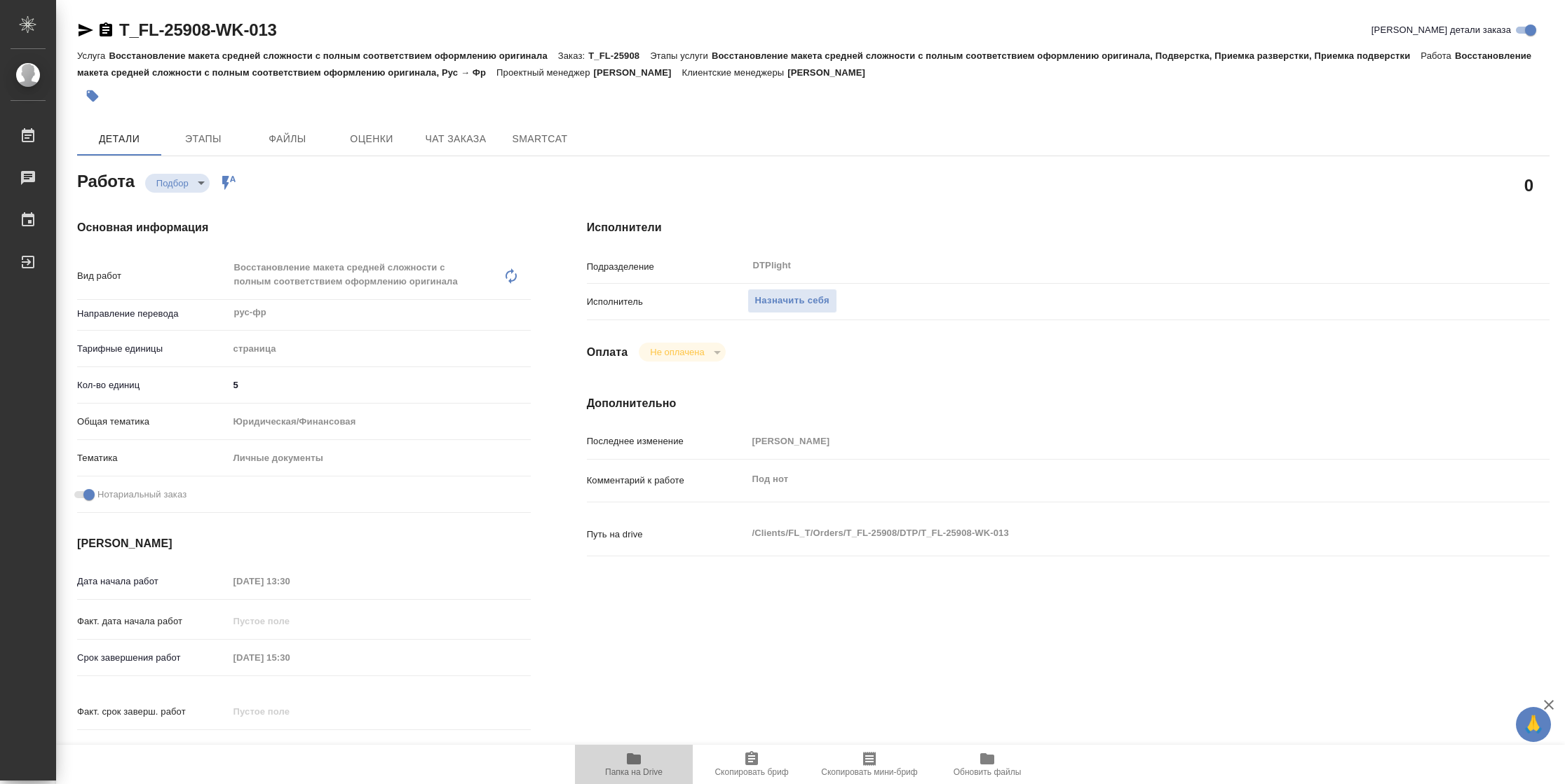
type input "19.08.2025 13:30"
type input "19.08.2025 15:30"
type input "22.08.2025 15:00"
type input "DTPlight"
type input "notPayed"
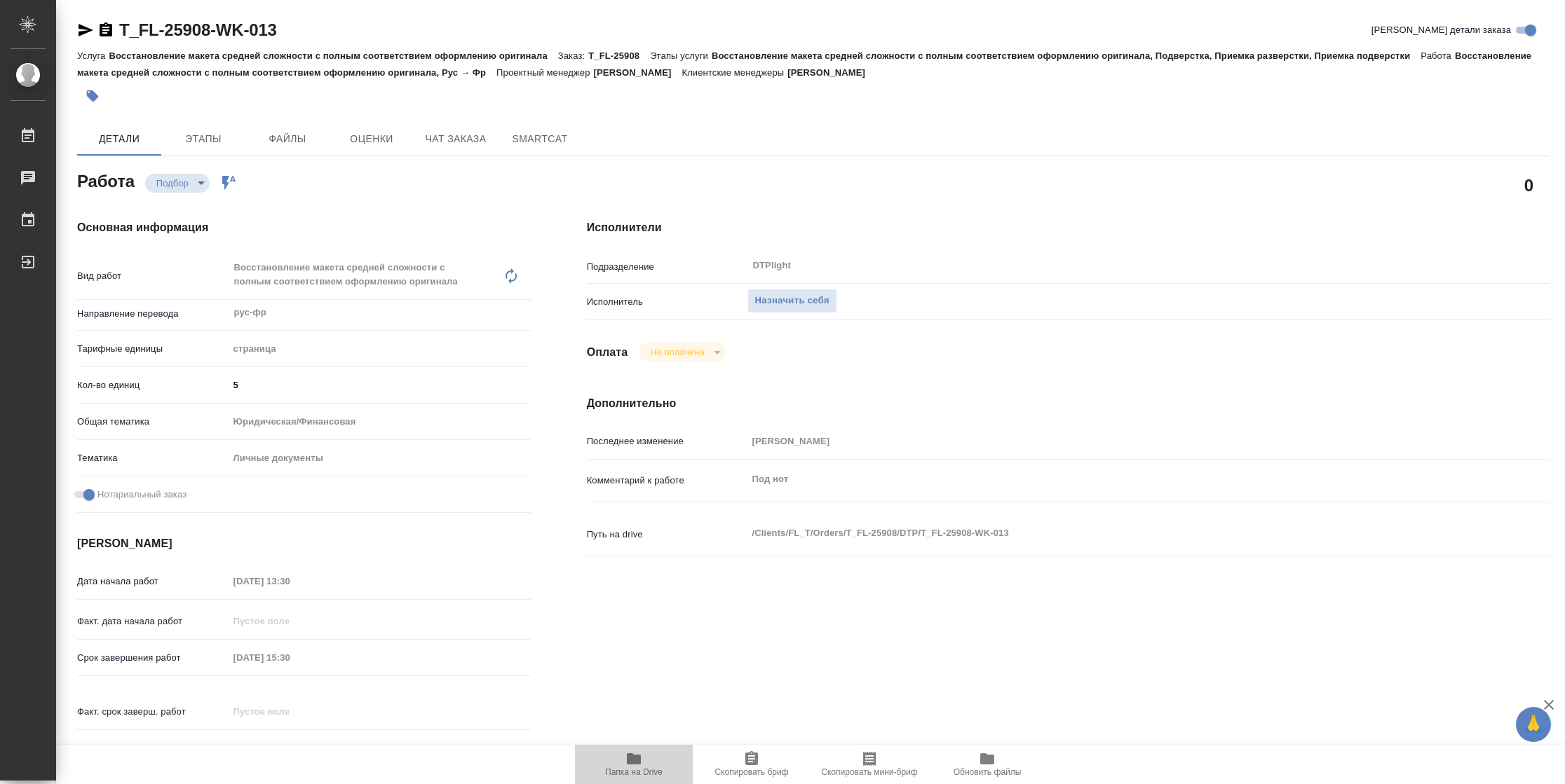
type input "Баданян Артак"
type textarea "Под нот"
type textarea "x"
type textarea "/Clients/FL_T/Orders/T_FL-25908/DTP/T_FL-25908-WK-013"
type textarea "x"
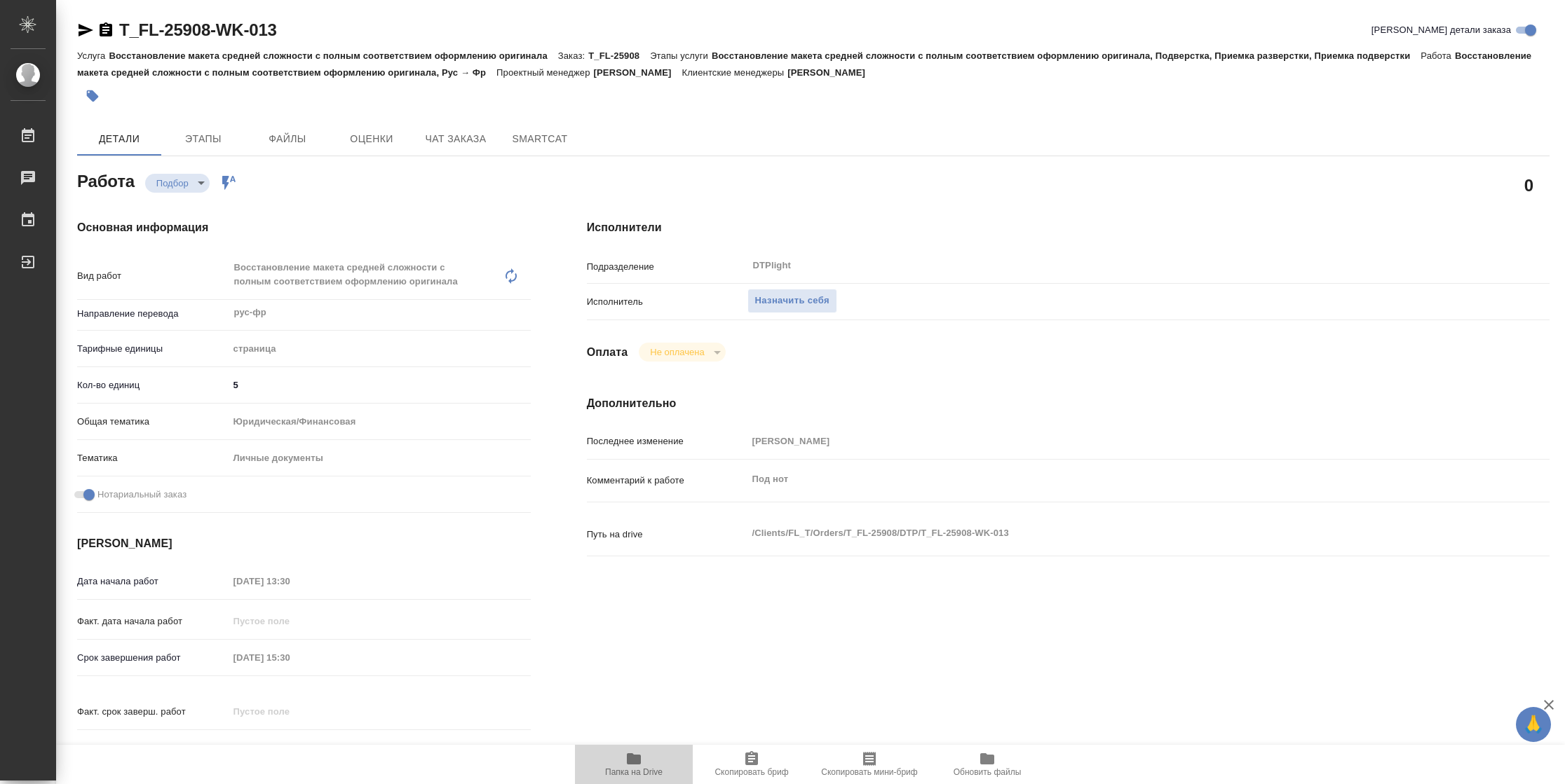
type input "T_FL-25908"
type input "Восстановление макета средней сложности с полным соответствием оформлению ориги…"
type input "[PERSON_NAME]"
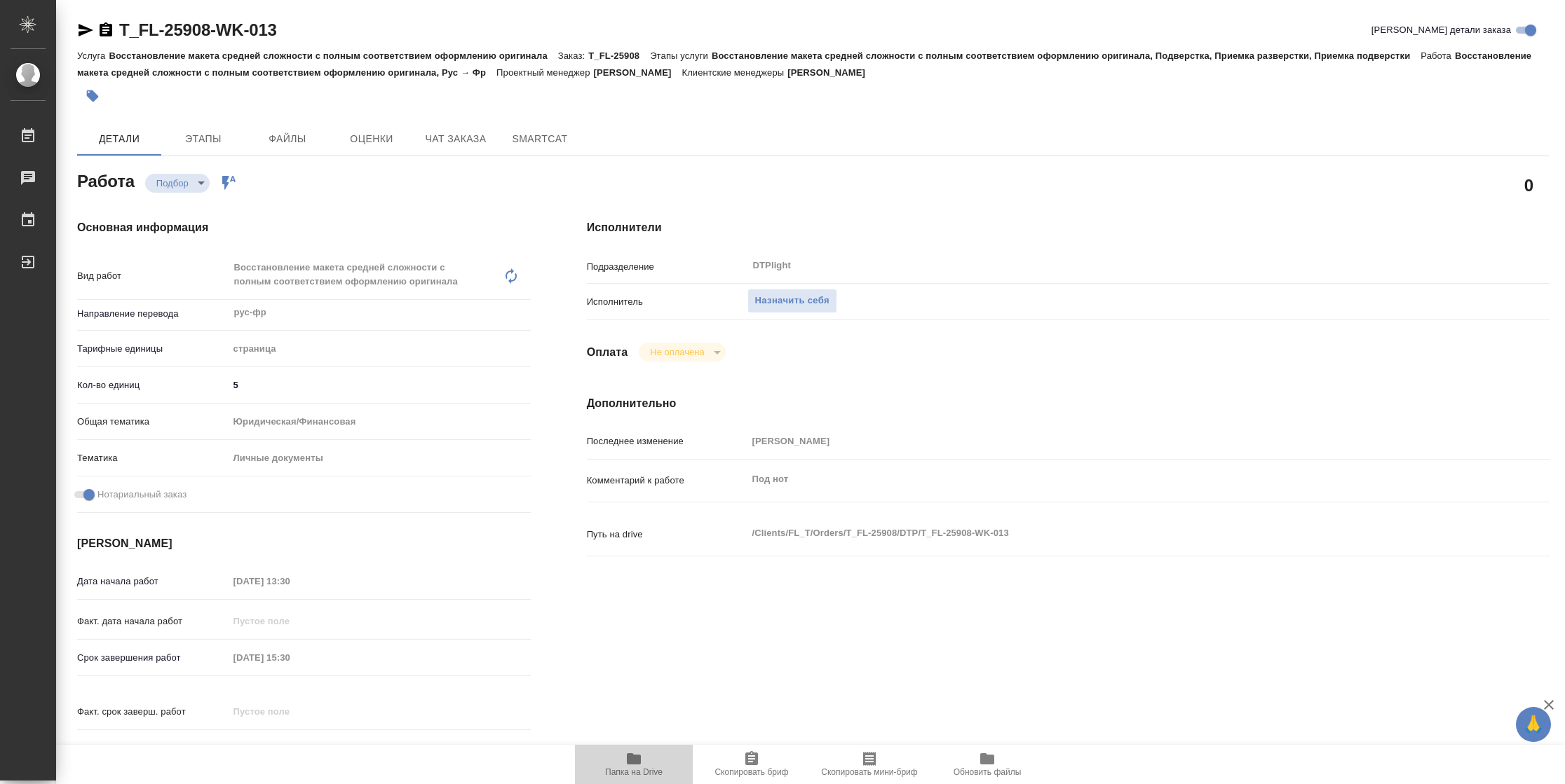
type input "/Clients/FL_T/Orders/T_FL-25908"
type textarea "x"
type textarea "рус-фр под нот"
type textarea "x"
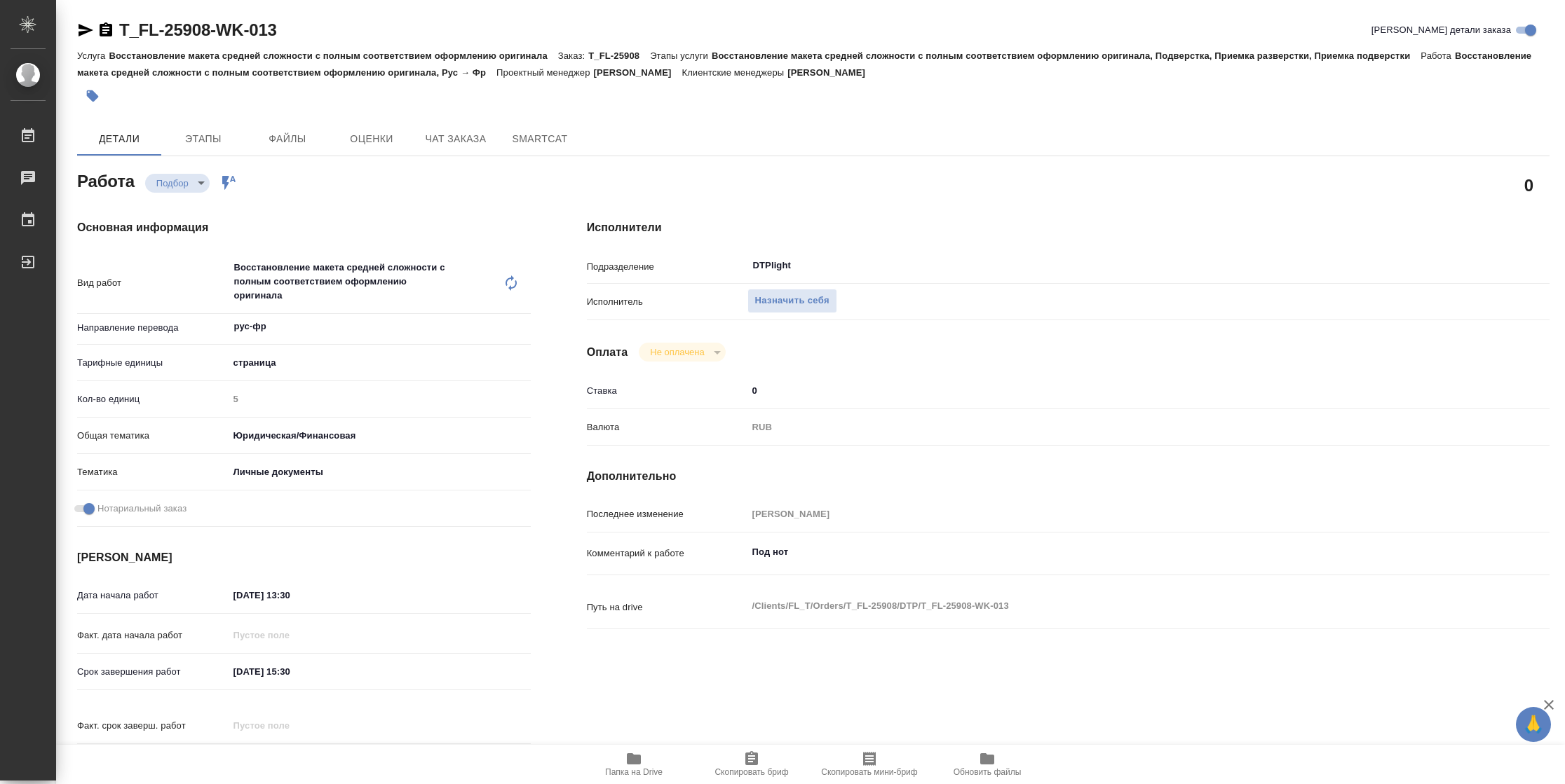
type textarea "x"
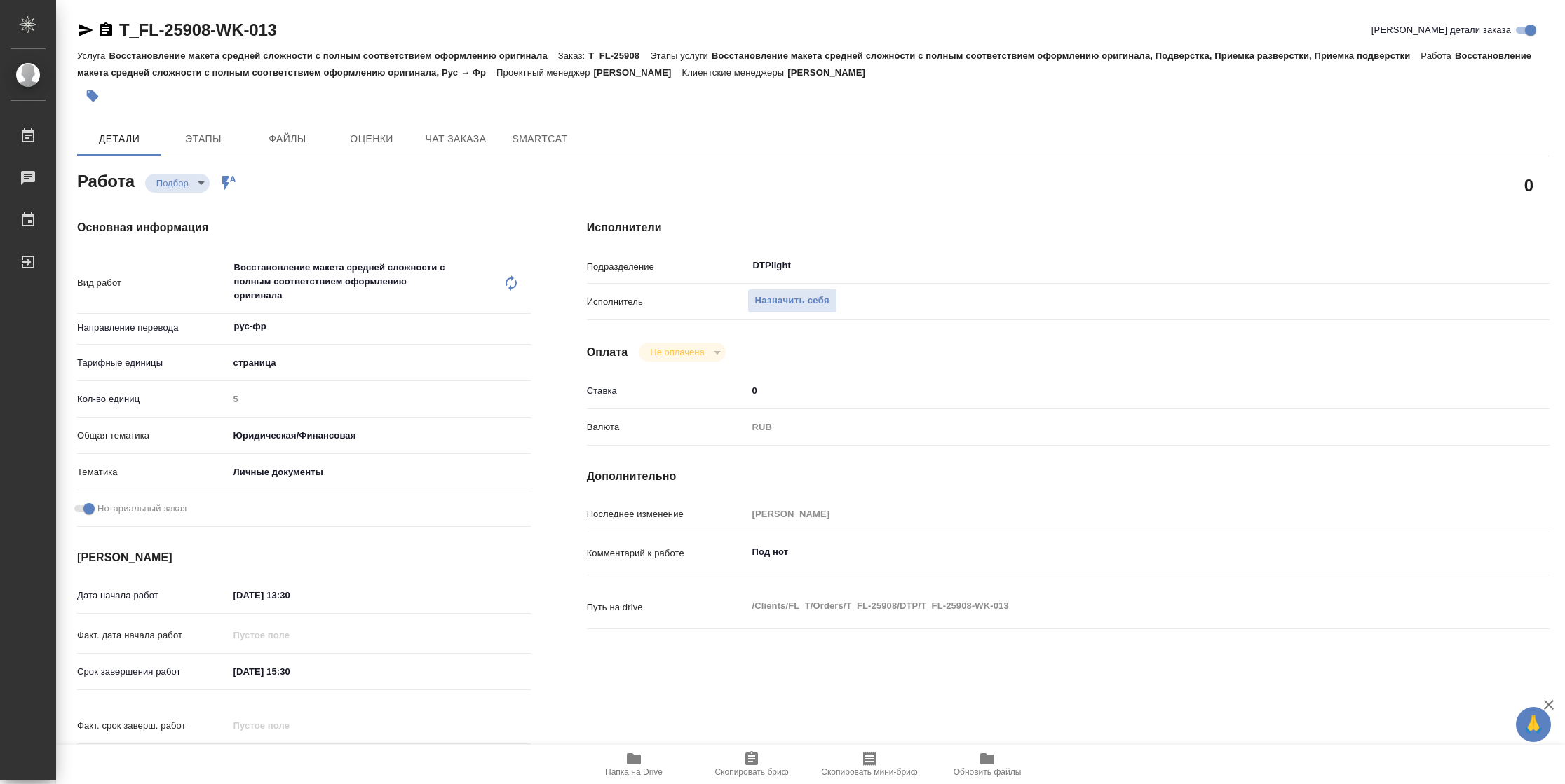
type textarea "x"
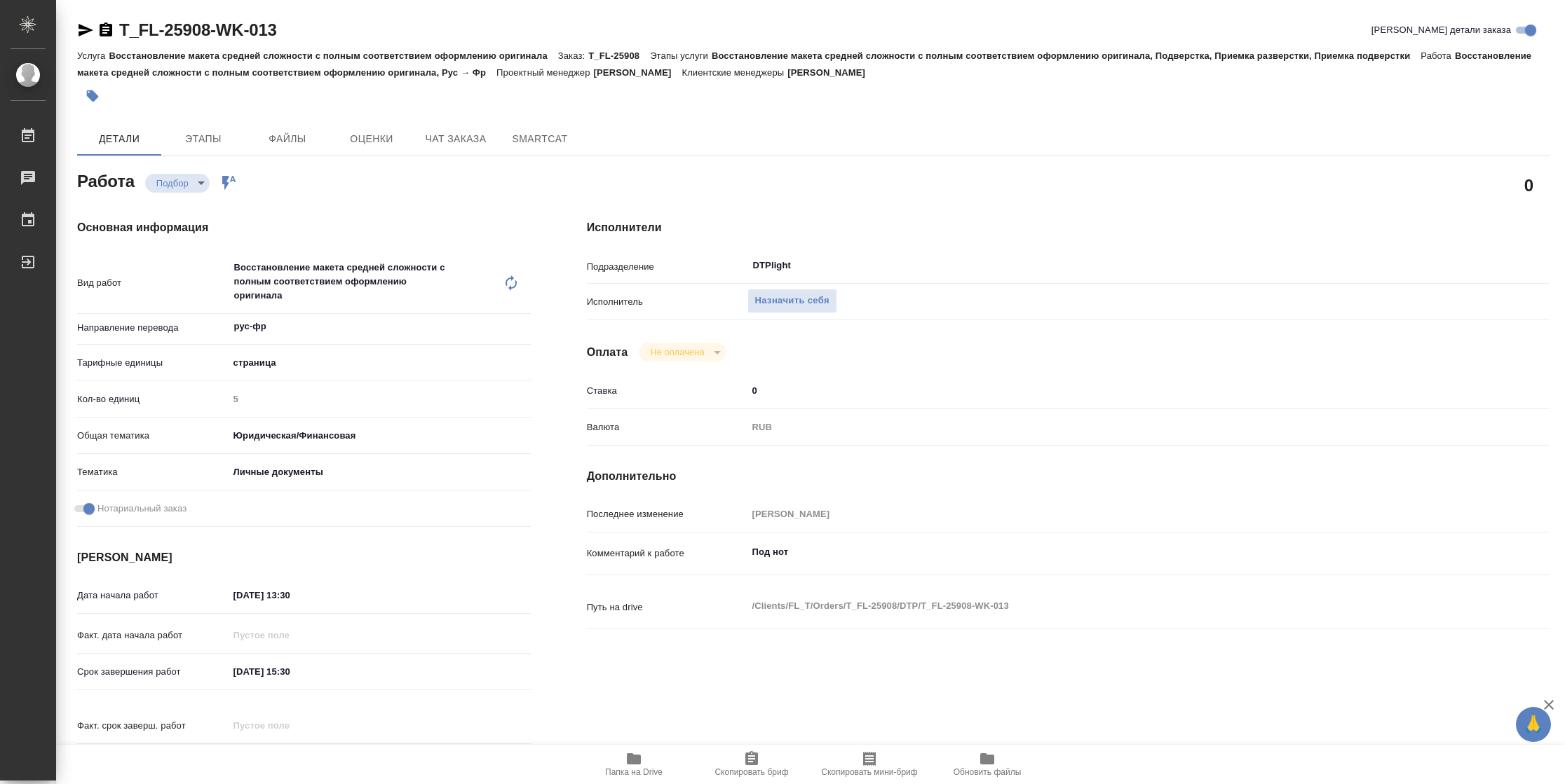
type textarea "x"
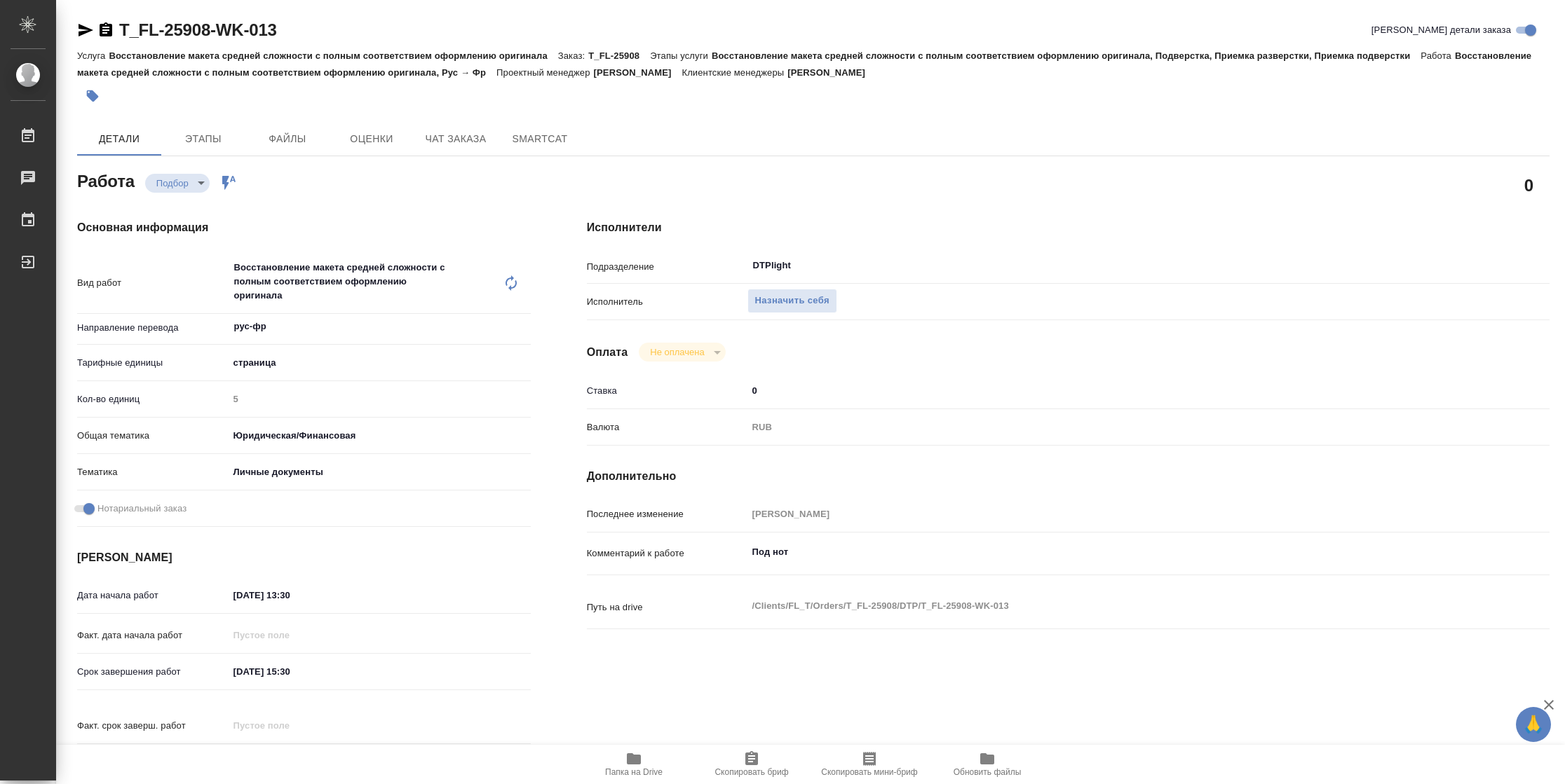
type textarea "x"
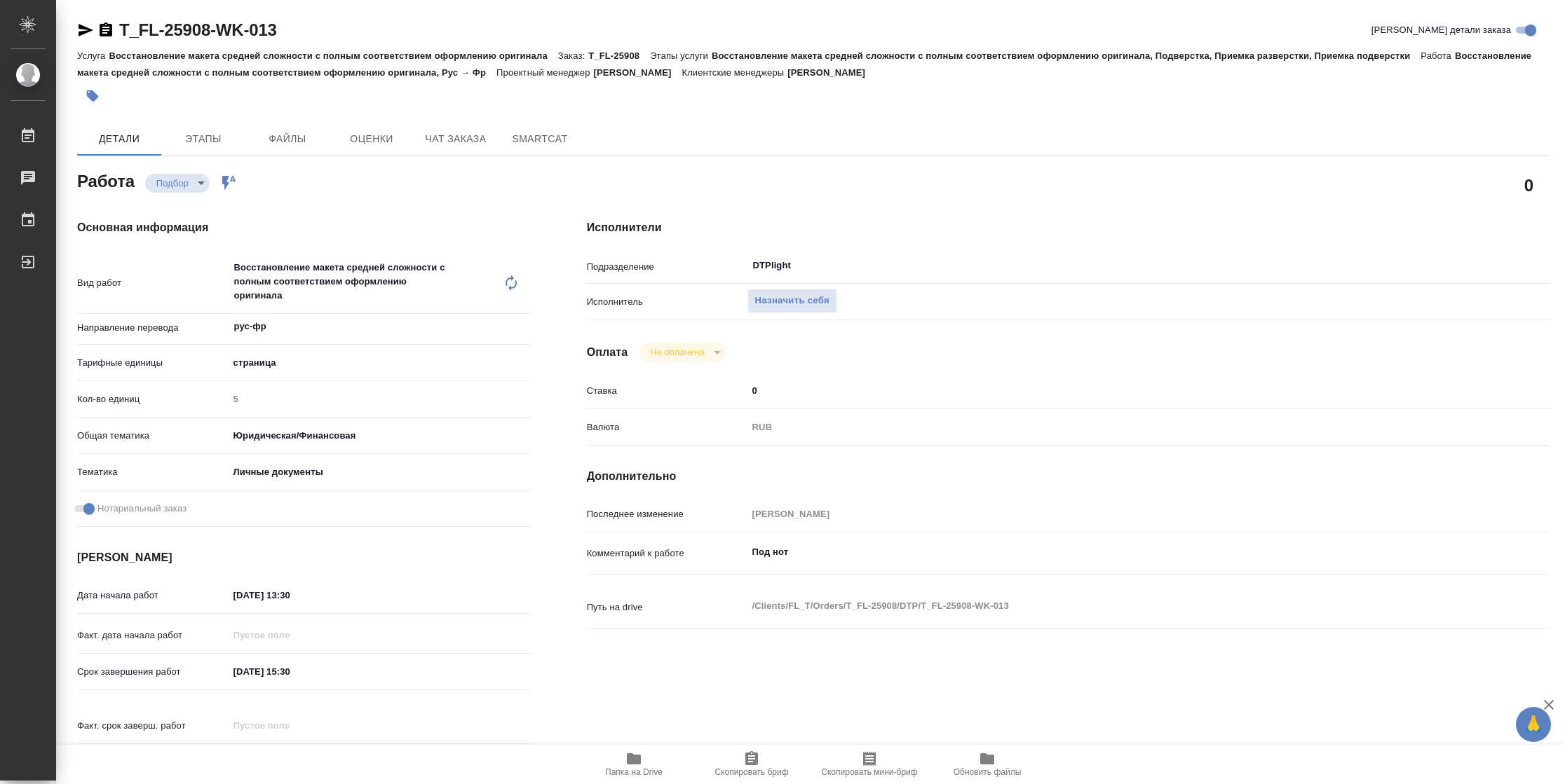
type textarea "x"
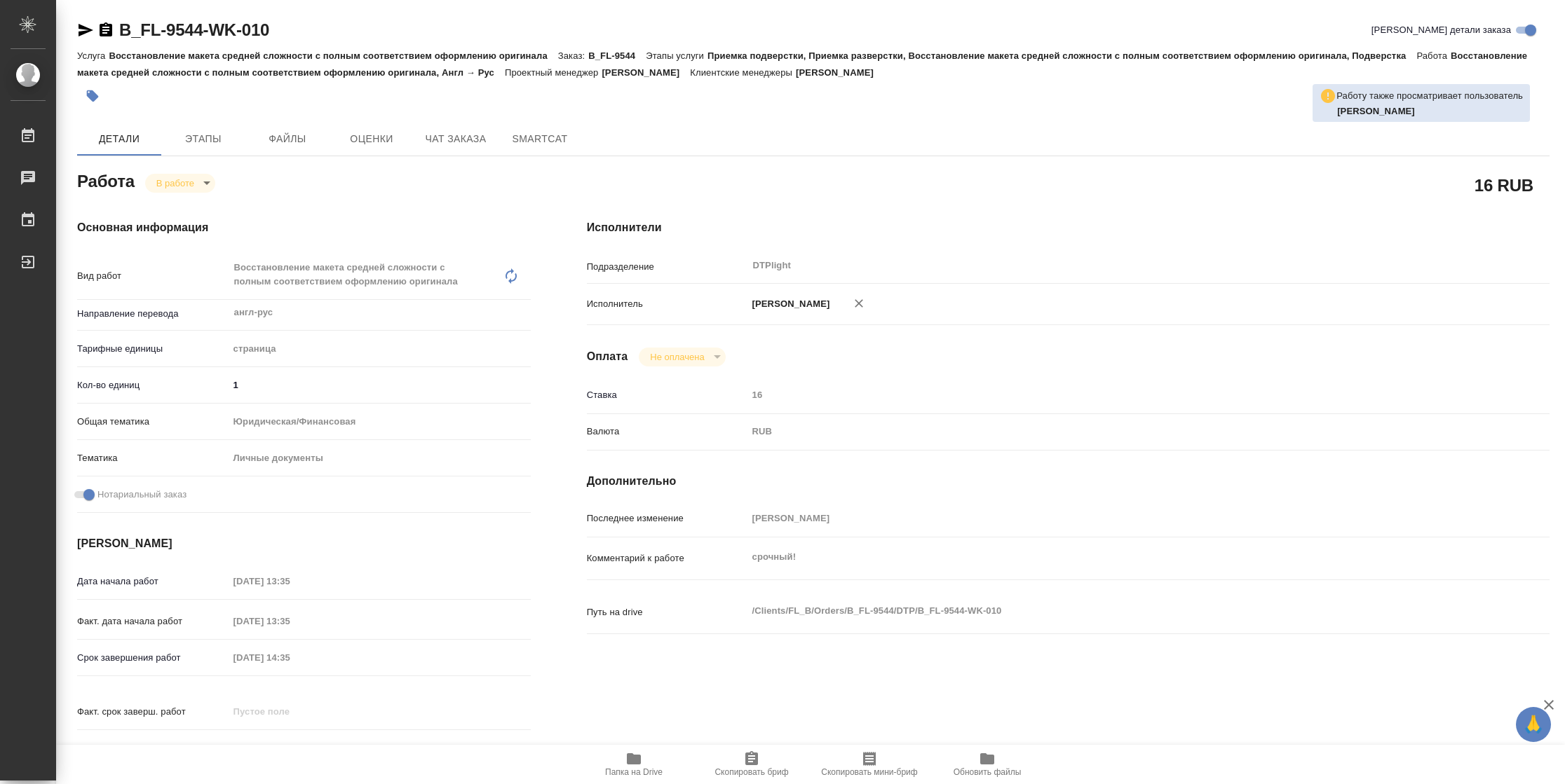
drag, startPoint x: 87, startPoint y: 27, endPoint x: 262, endPoint y: 2, distance: 176.8
click at [87, 29] on icon "button" at bounding box center [86, 30] width 15 height 13
